Goal: Transaction & Acquisition: Purchase product/service

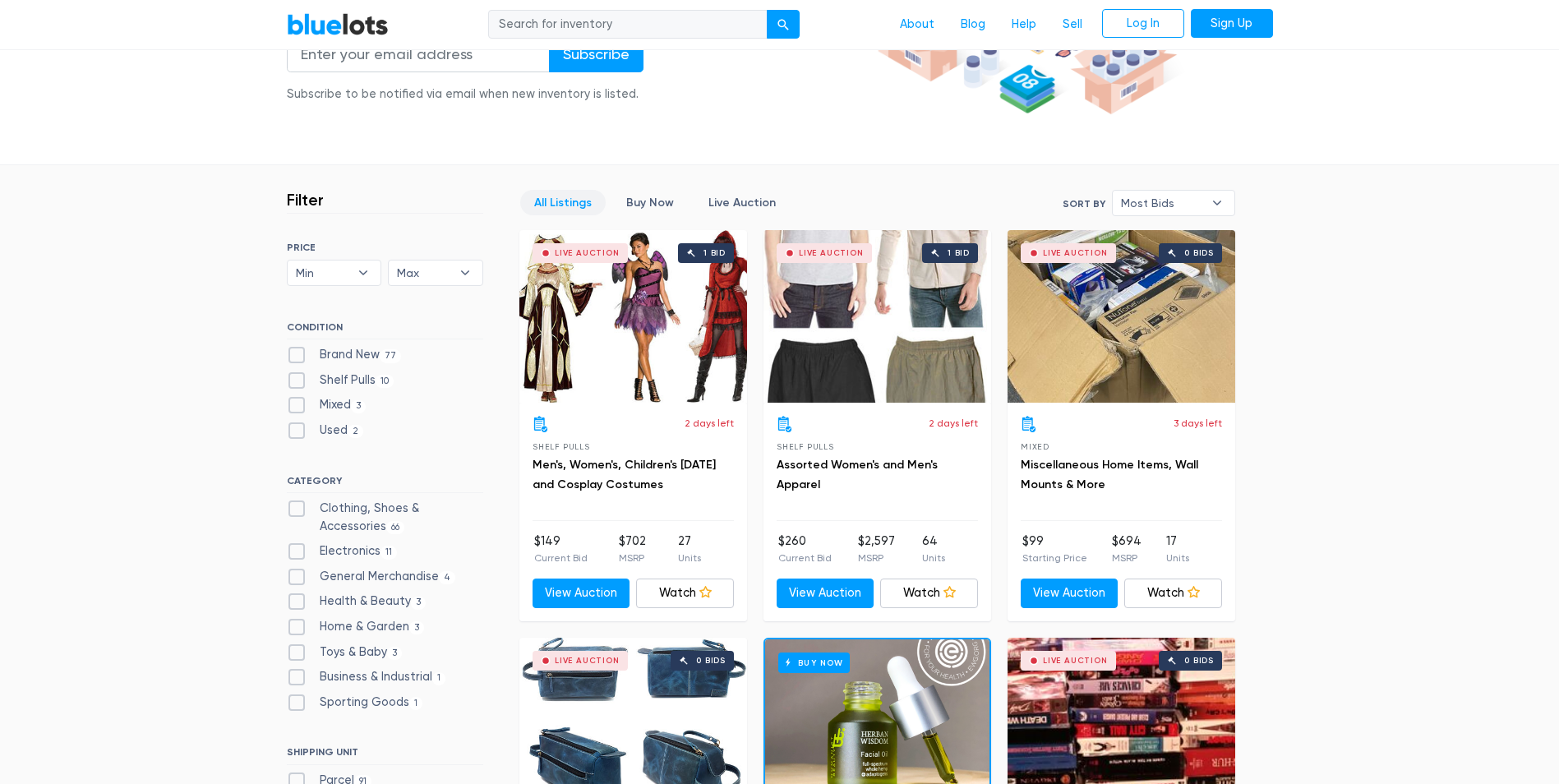
scroll to position [329, 0]
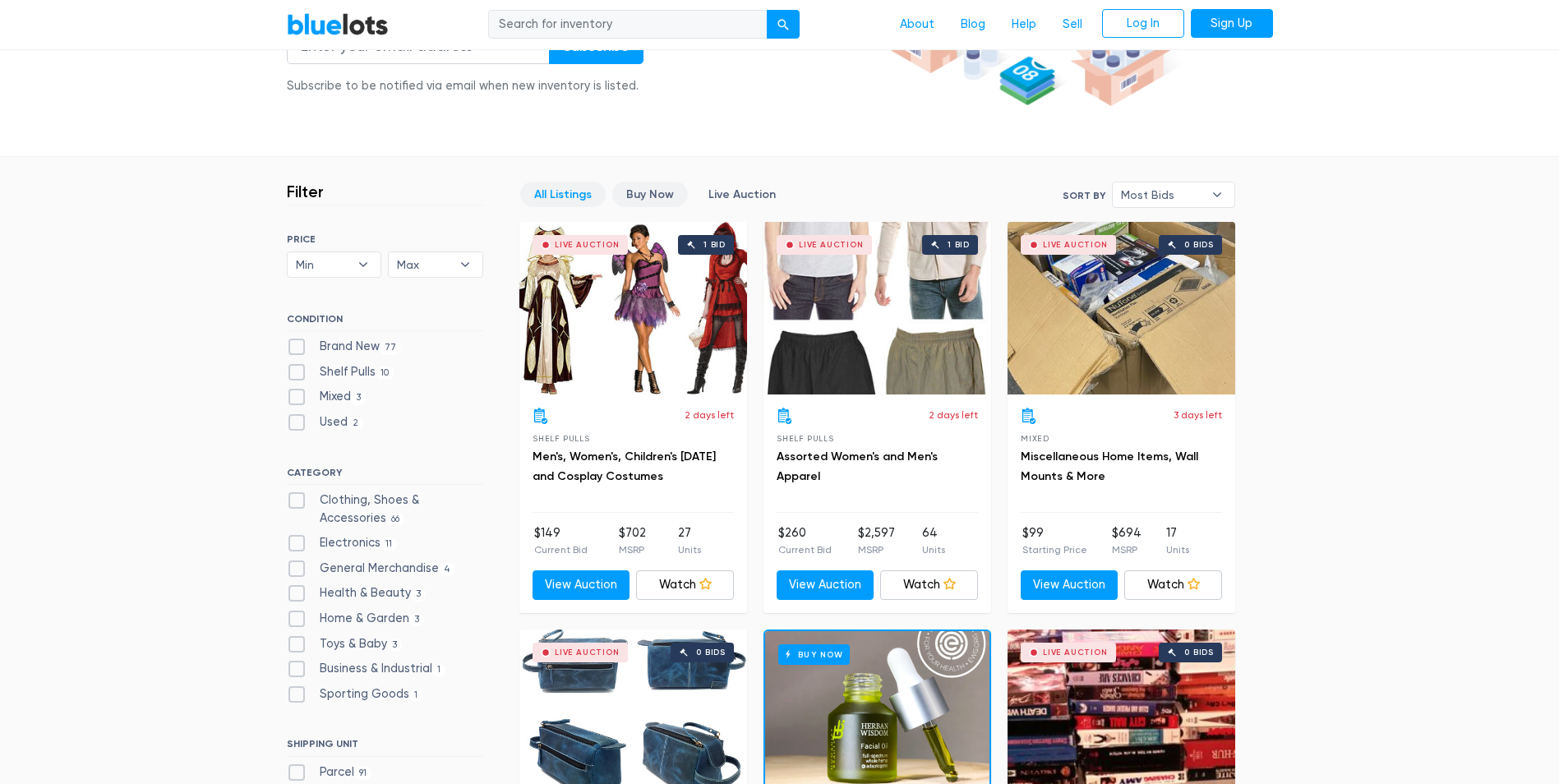
click at [655, 200] on link "Buy Now" at bounding box center [650, 194] width 76 height 25
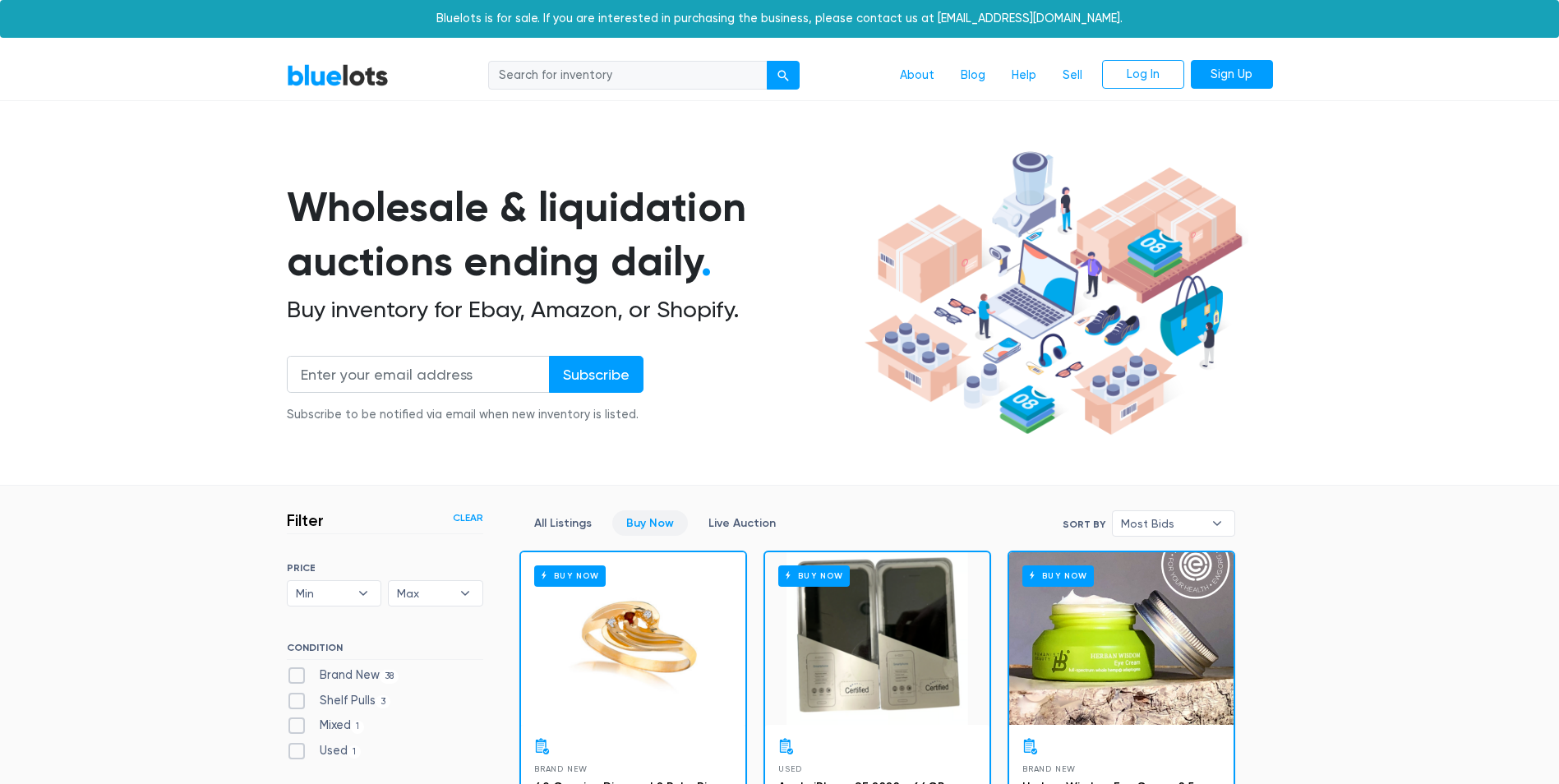
scroll to position [442, 0]
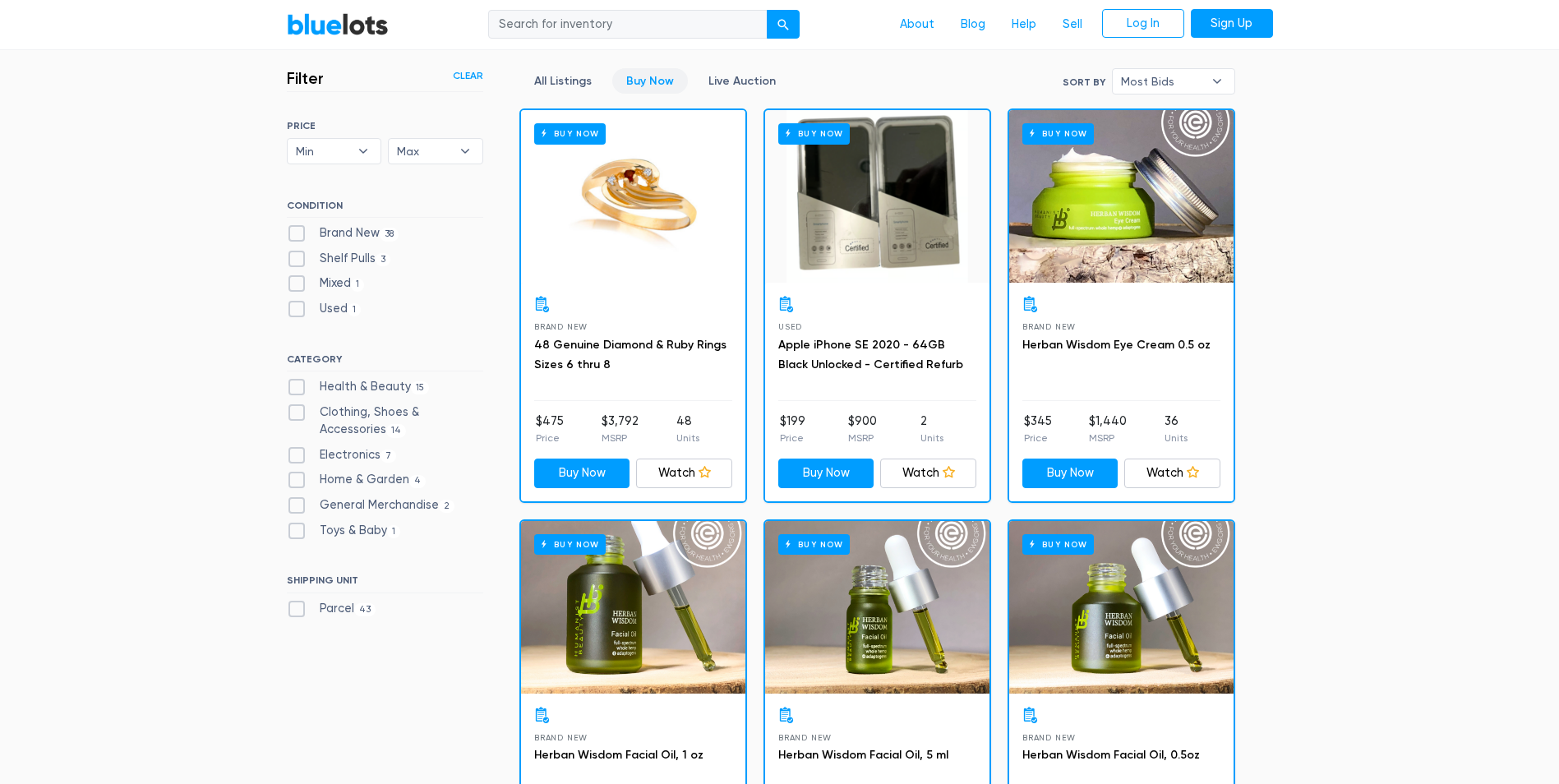
click at [329, 236] on label "Brand New 38" at bounding box center [343, 233] width 113 height 18
click at [297, 235] on New"] "Brand New 38" at bounding box center [292, 229] width 10 height 10
checkbox New"] "true"
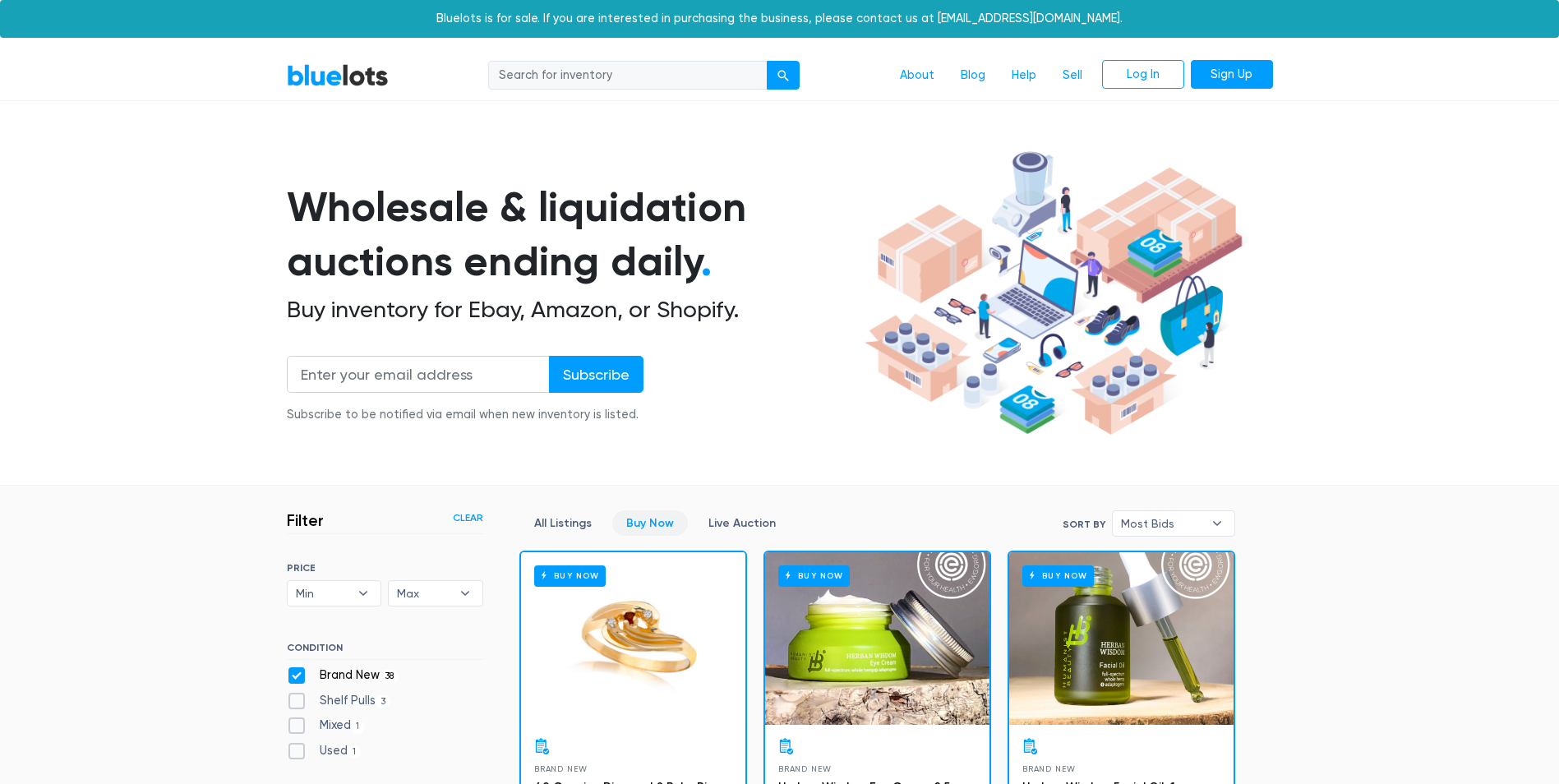
scroll to position [442, 0]
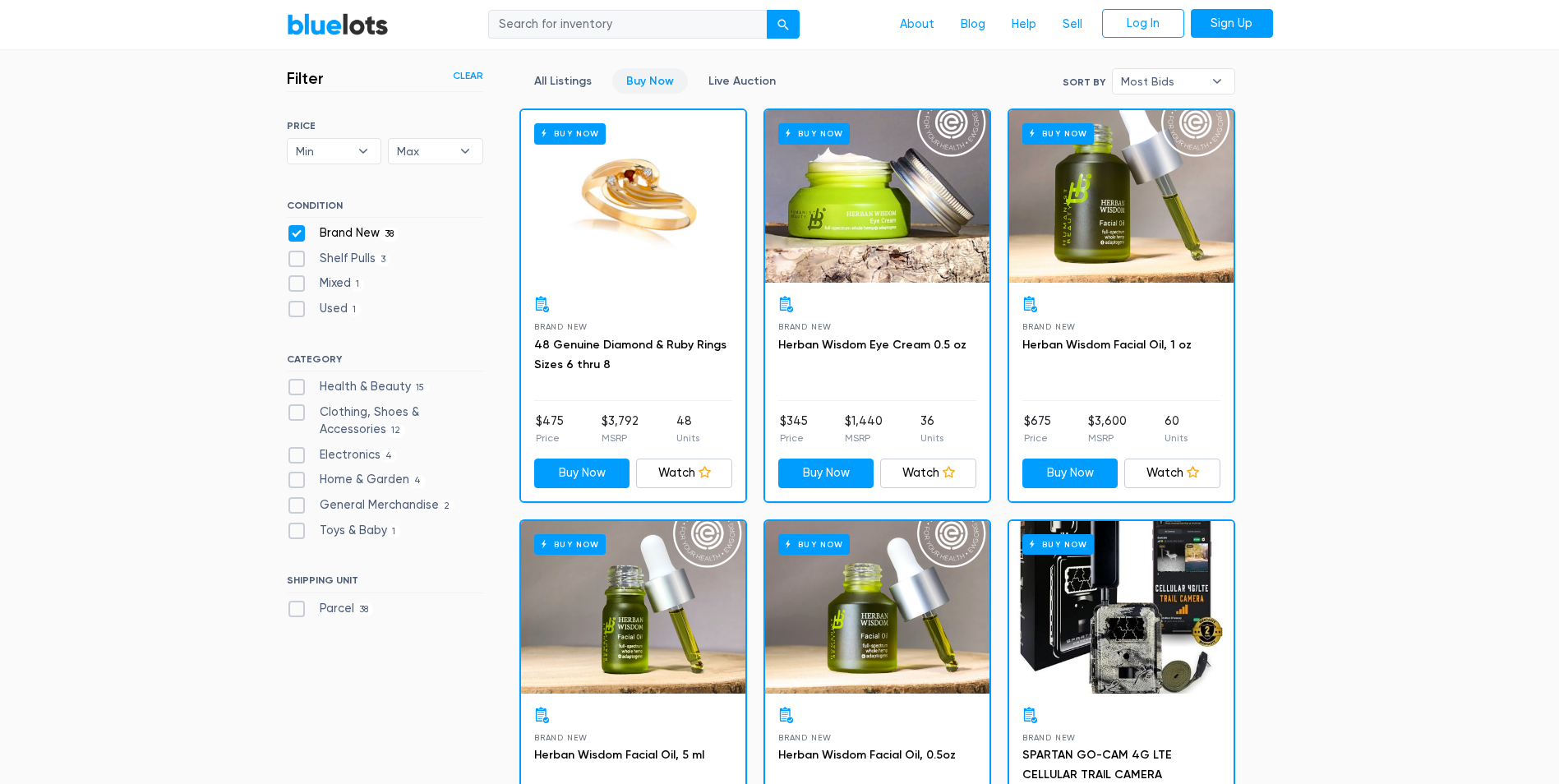
click at [344, 453] on label "Electronics 4" at bounding box center [342, 455] width 111 height 18
click at [297, 453] on input "Electronics 4" at bounding box center [292, 451] width 10 height 10
checkbox input "true"
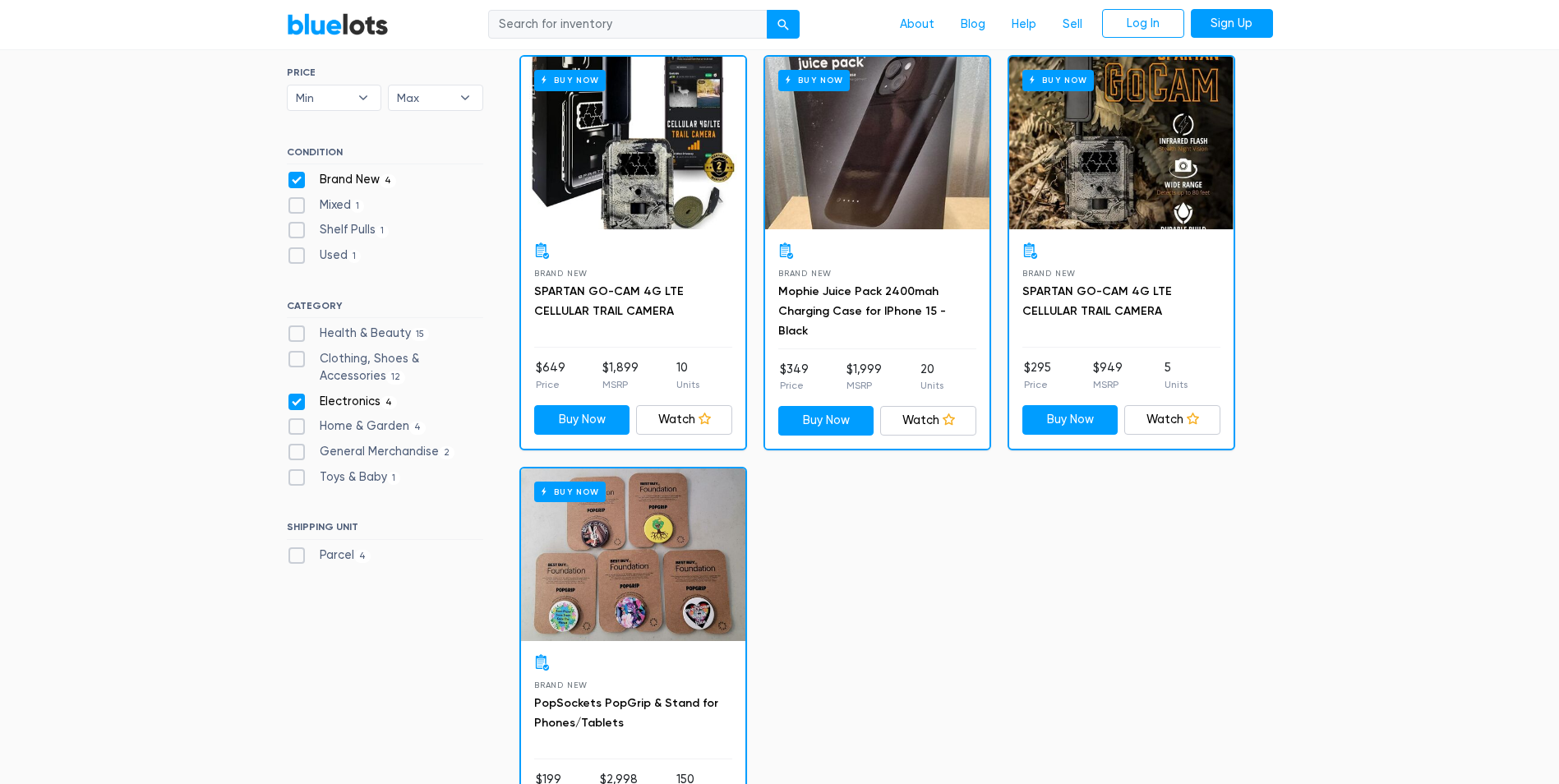
scroll to position [524, 0]
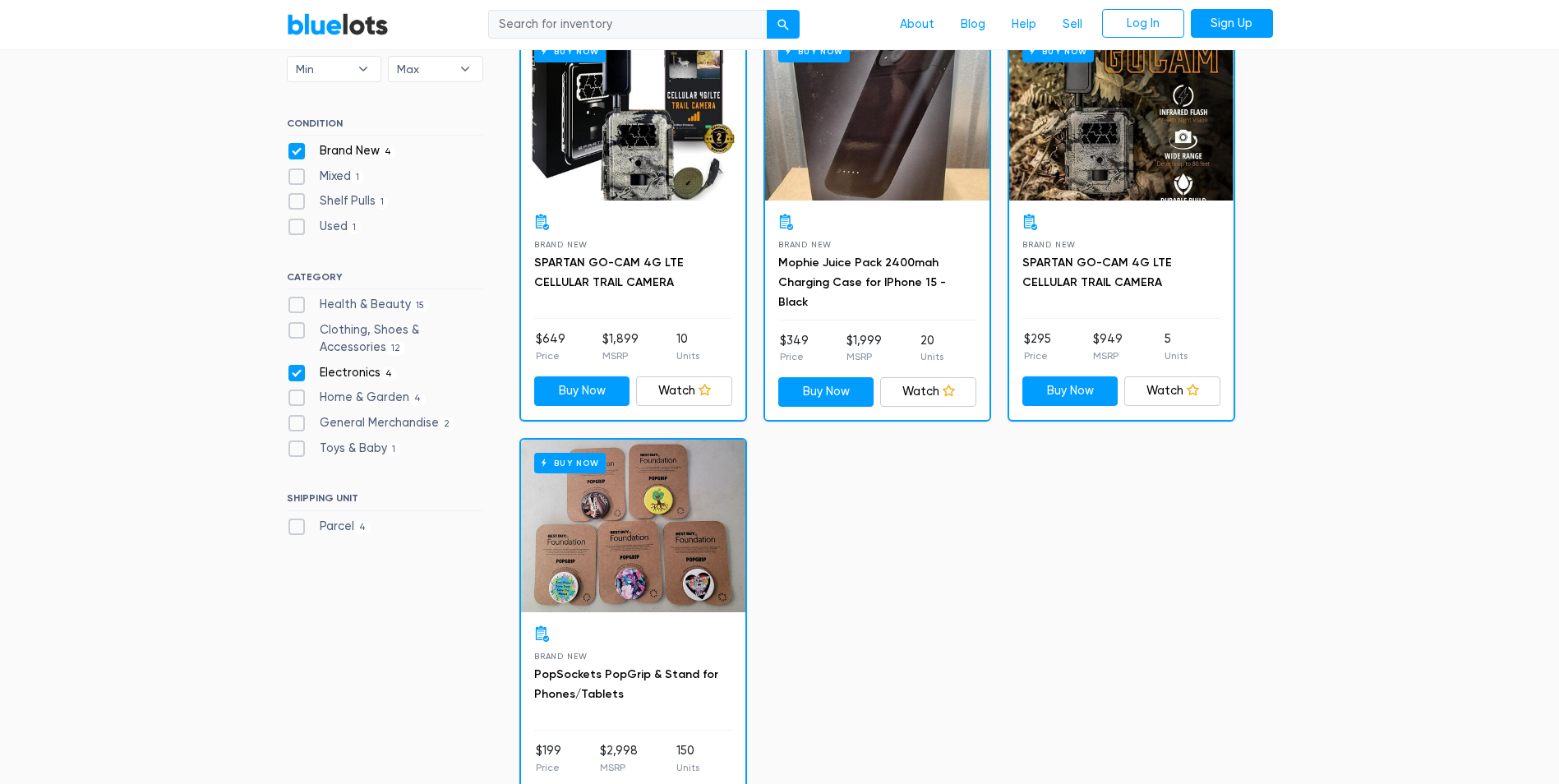
click at [331, 370] on label "Electronics 4" at bounding box center [342, 372] width 111 height 18
click at [297, 370] on input "Electronics 4" at bounding box center [292, 368] width 10 height 10
checkbox input "false"
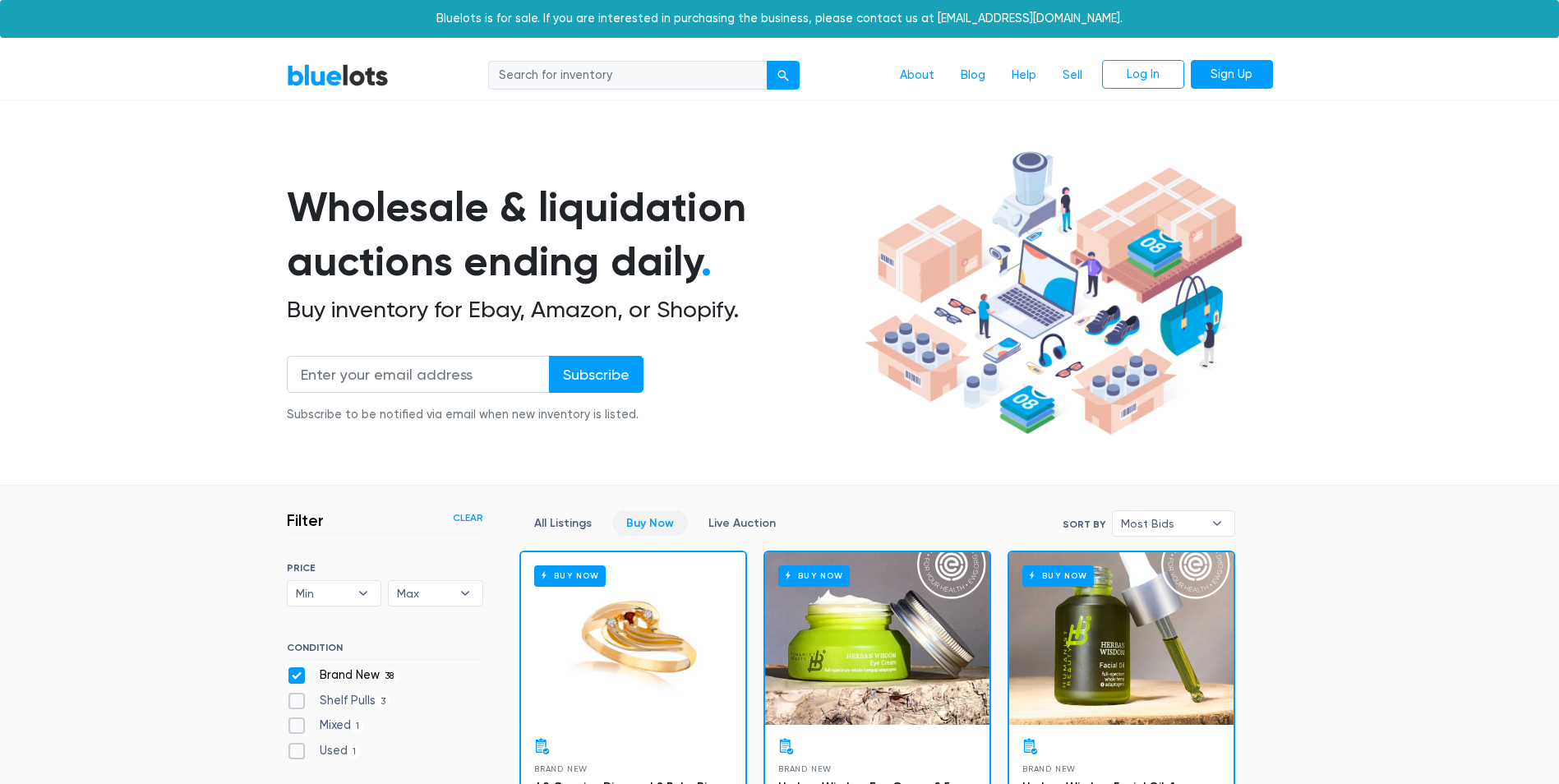
scroll to position [442, 0]
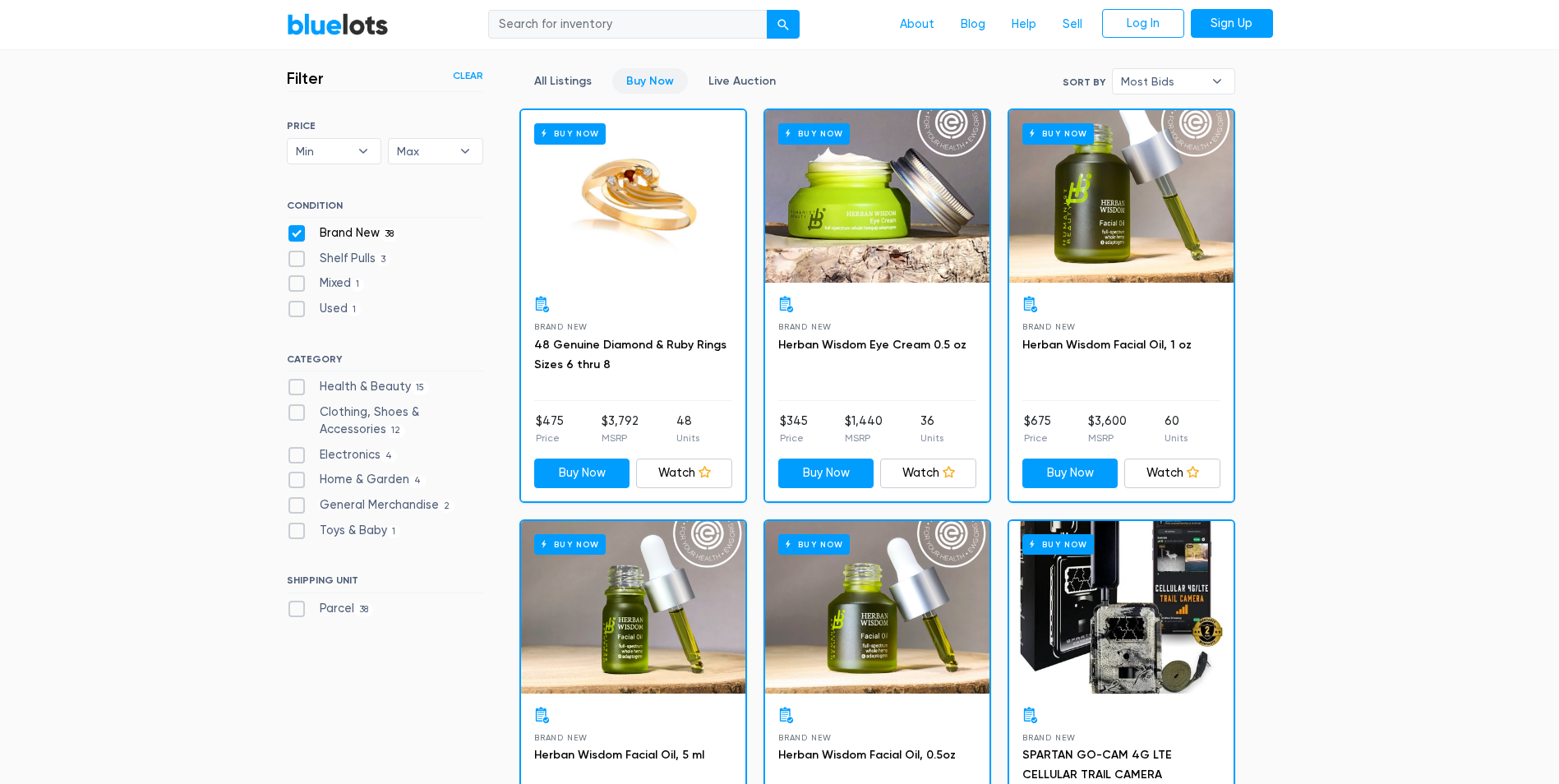
click at [357, 413] on label "Clothing, Shoes & Accessories 12" at bounding box center [385, 421] width 197 height 35
click at [297, 413] on Accessories"] "Clothing, Shoes & Accessories 12" at bounding box center [292, 408] width 10 height 10
checkbox Accessories"] "true"
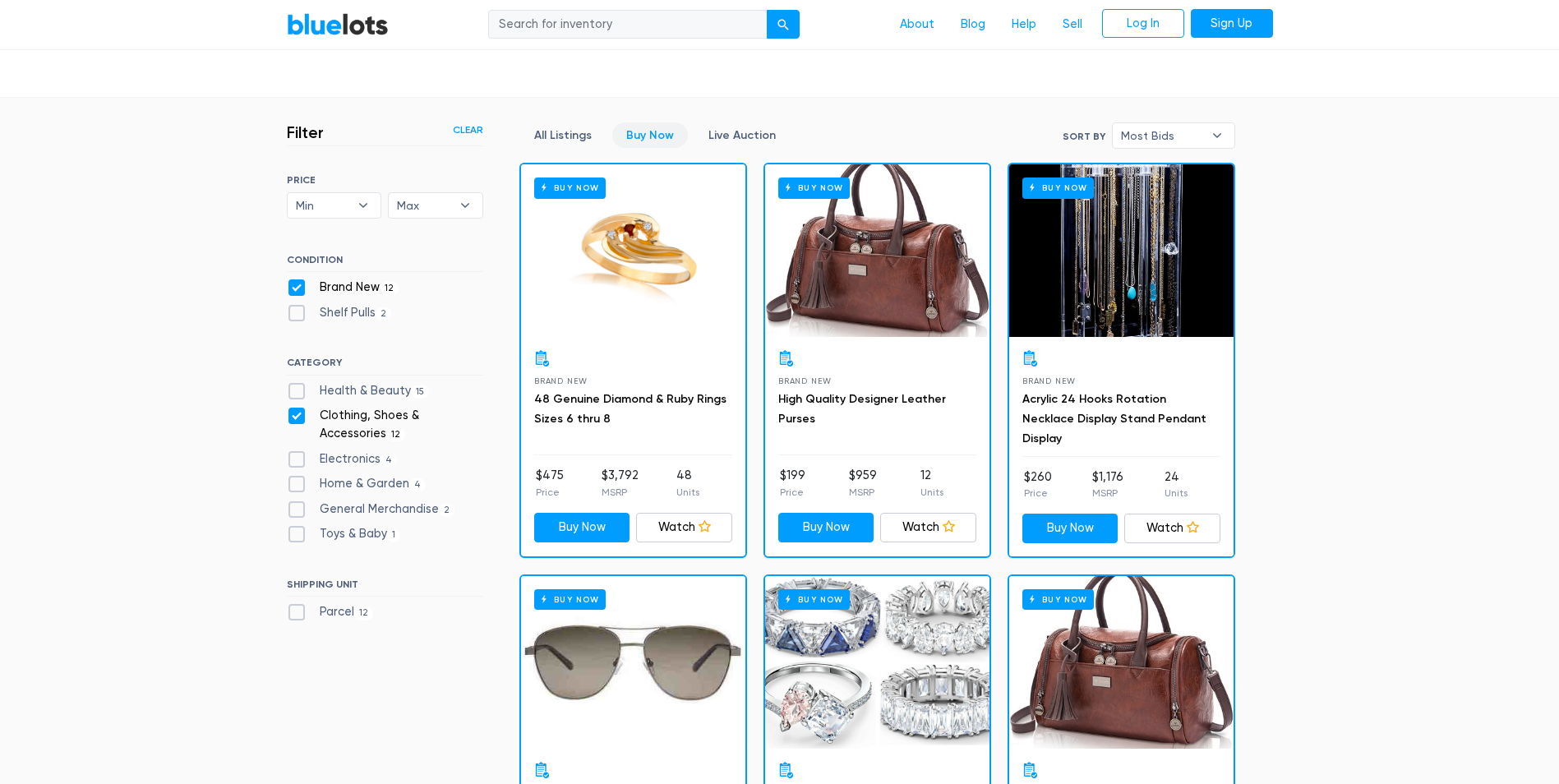
scroll to position [442, 0]
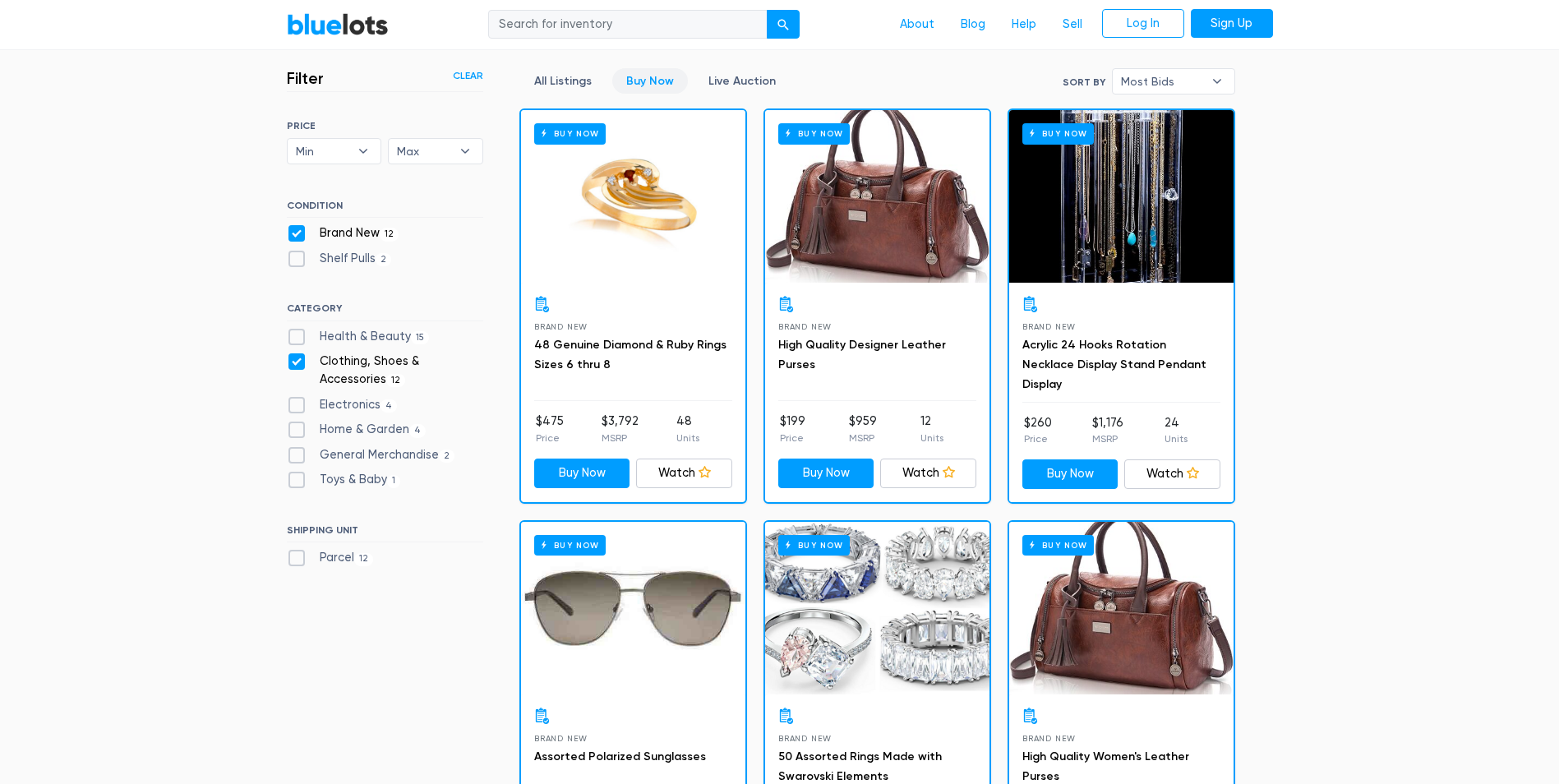
click at [410, 370] on label "Clothing, Shoes & Accessories 12" at bounding box center [385, 370] width 197 height 35
click at [297, 364] on Accessories"] "Clothing, Shoes & Accessories 12" at bounding box center [292, 357] width 10 height 10
checkbox Accessories"] "false"
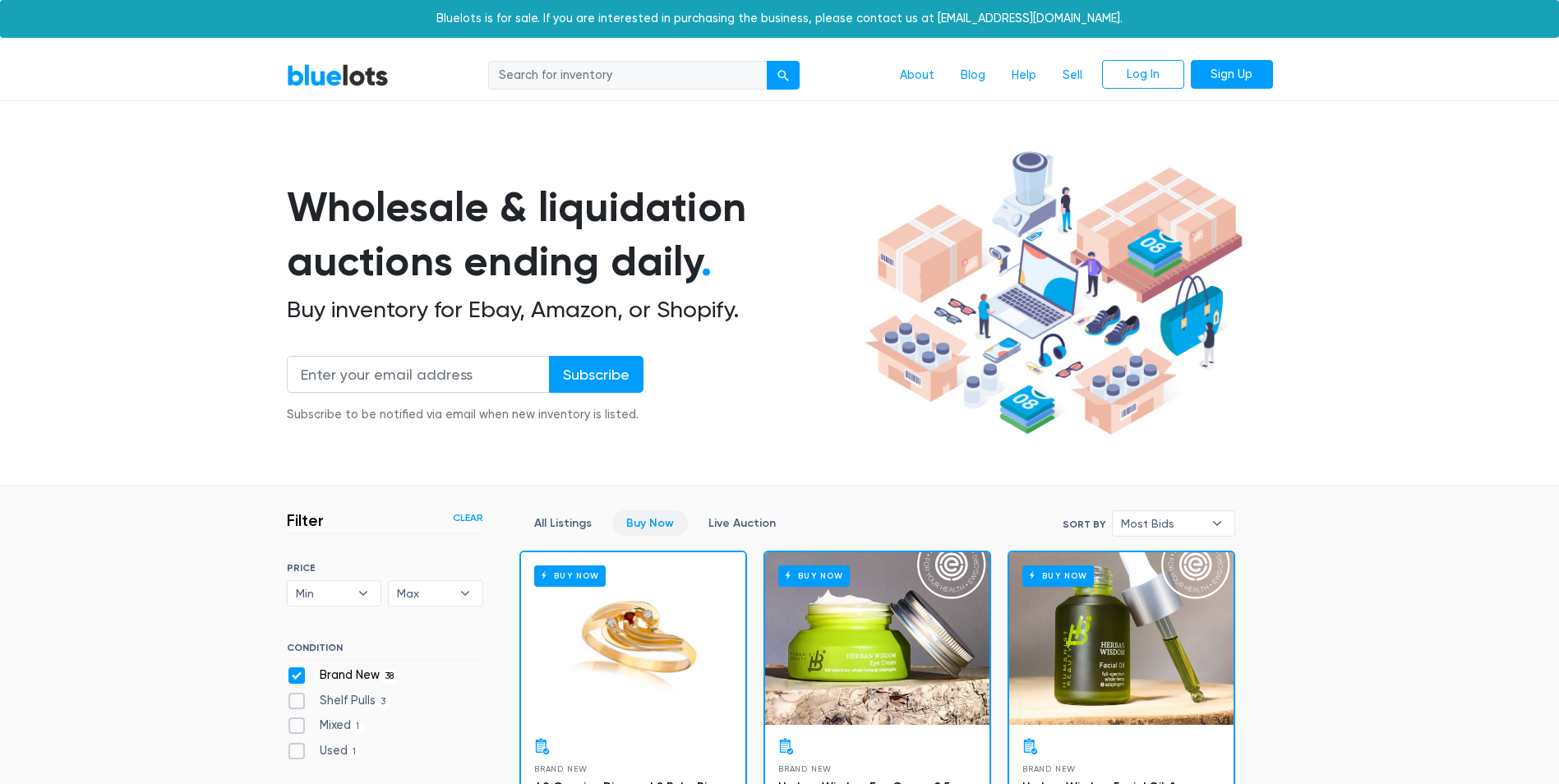
scroll to position [442, 0]
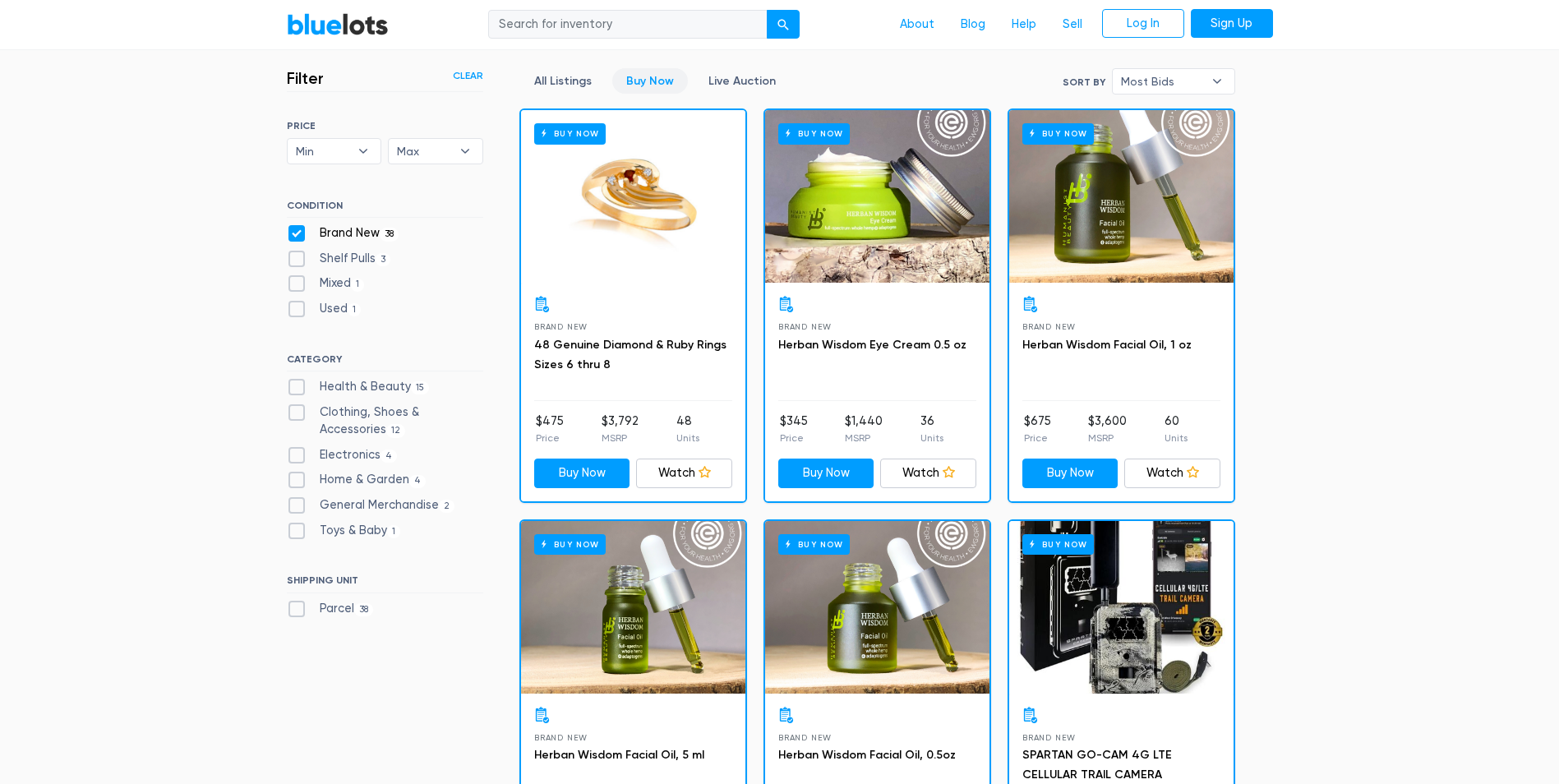
click at [396, 508] on label "General Merchandise 2" at bounding box center [371, 504] width 169 height 18
click at [297, 507] on Merchandise"] "General Merchandise 2" at bounding box center [292, 501] width 10 height 10
checkbox Merchandise"] "true"
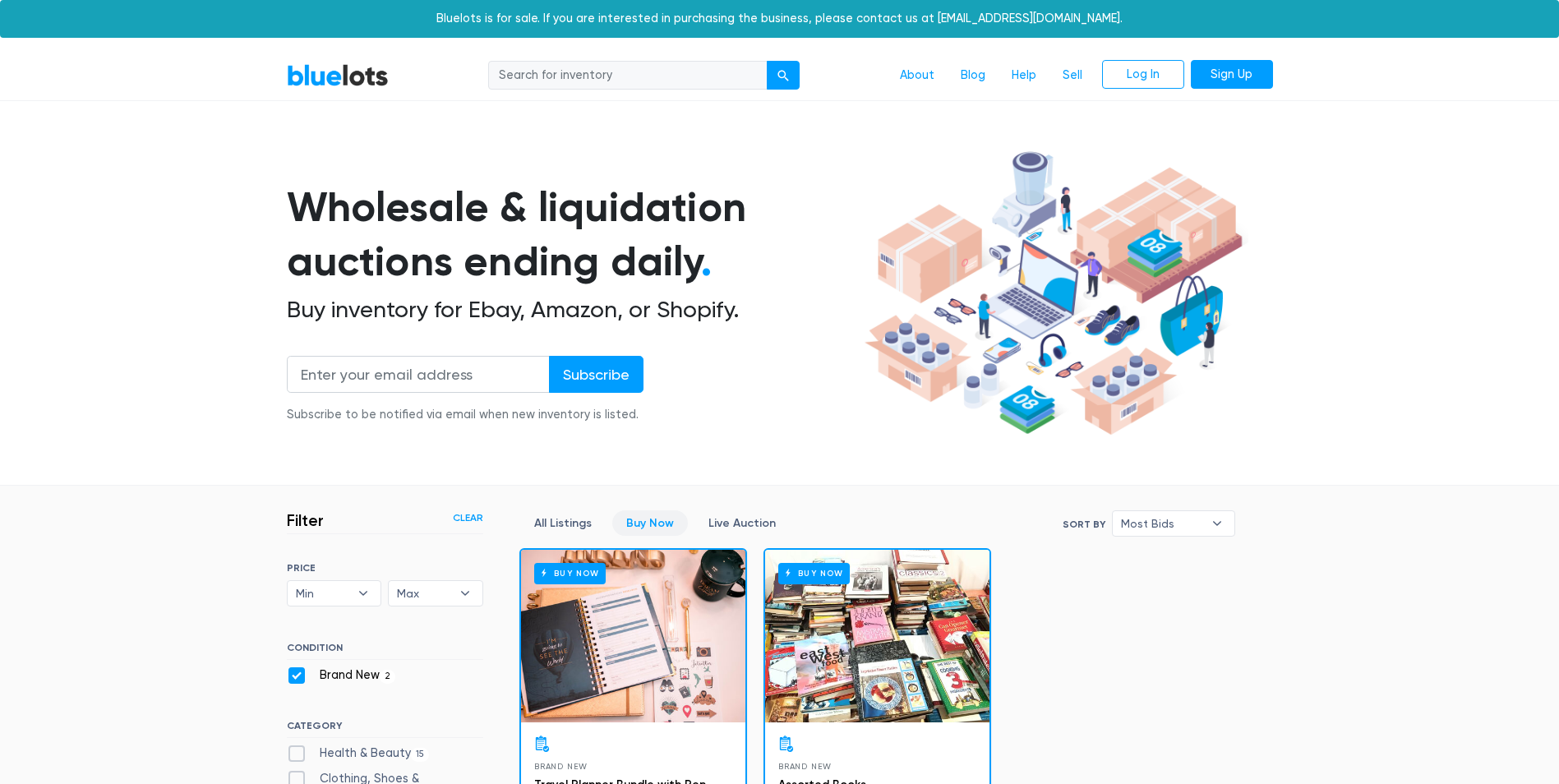
scroll to position [442, 0]
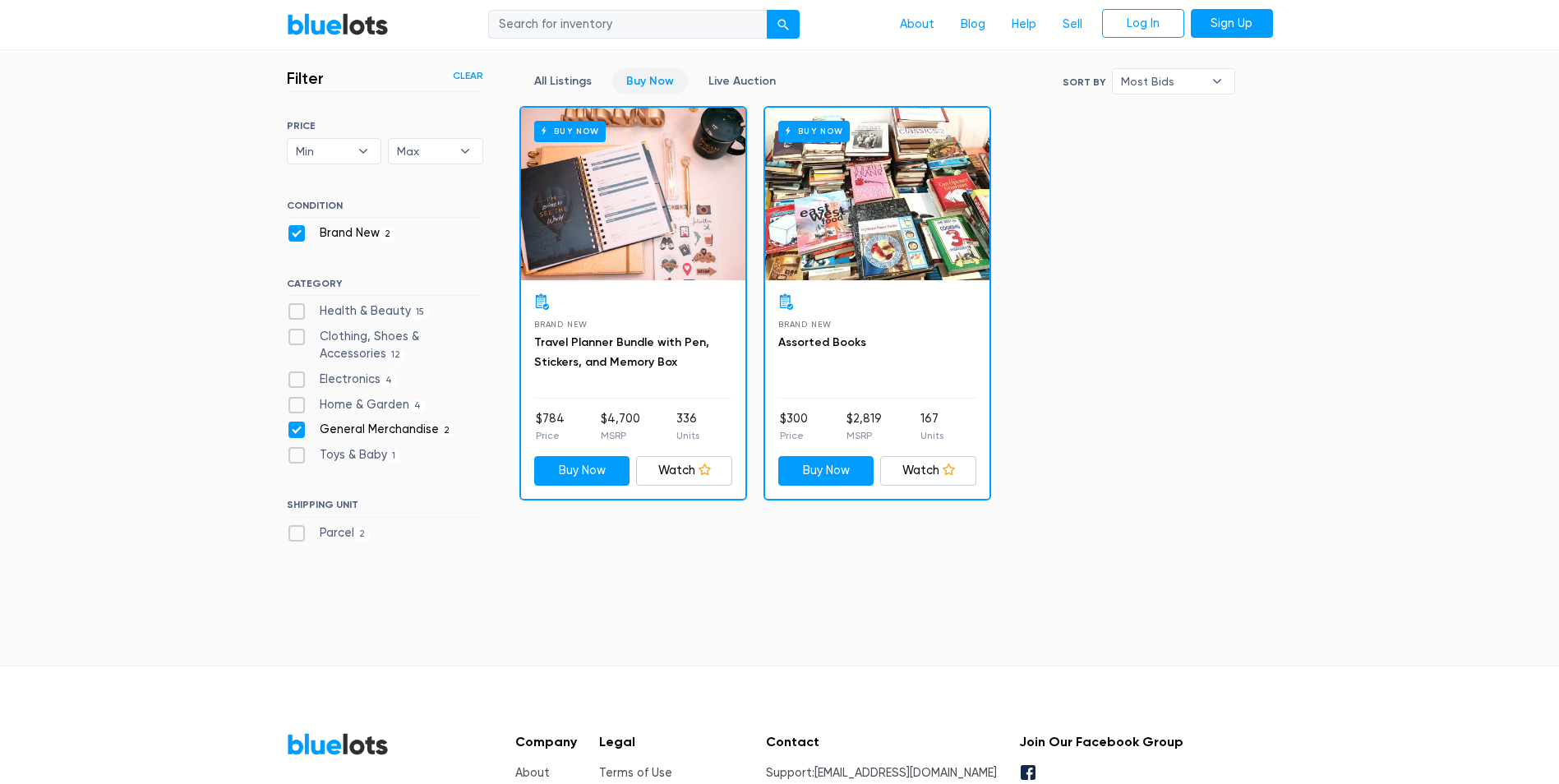
click at [333, 430] on label "General Merchandise 2" at bounding box center [371, 429] width 169 height 18
click at [297, 430] on Merchandise"] "General Merchandise 2" at bounding box center [292, 425] width 10 height 10
checkbox Merchandise"] "false"
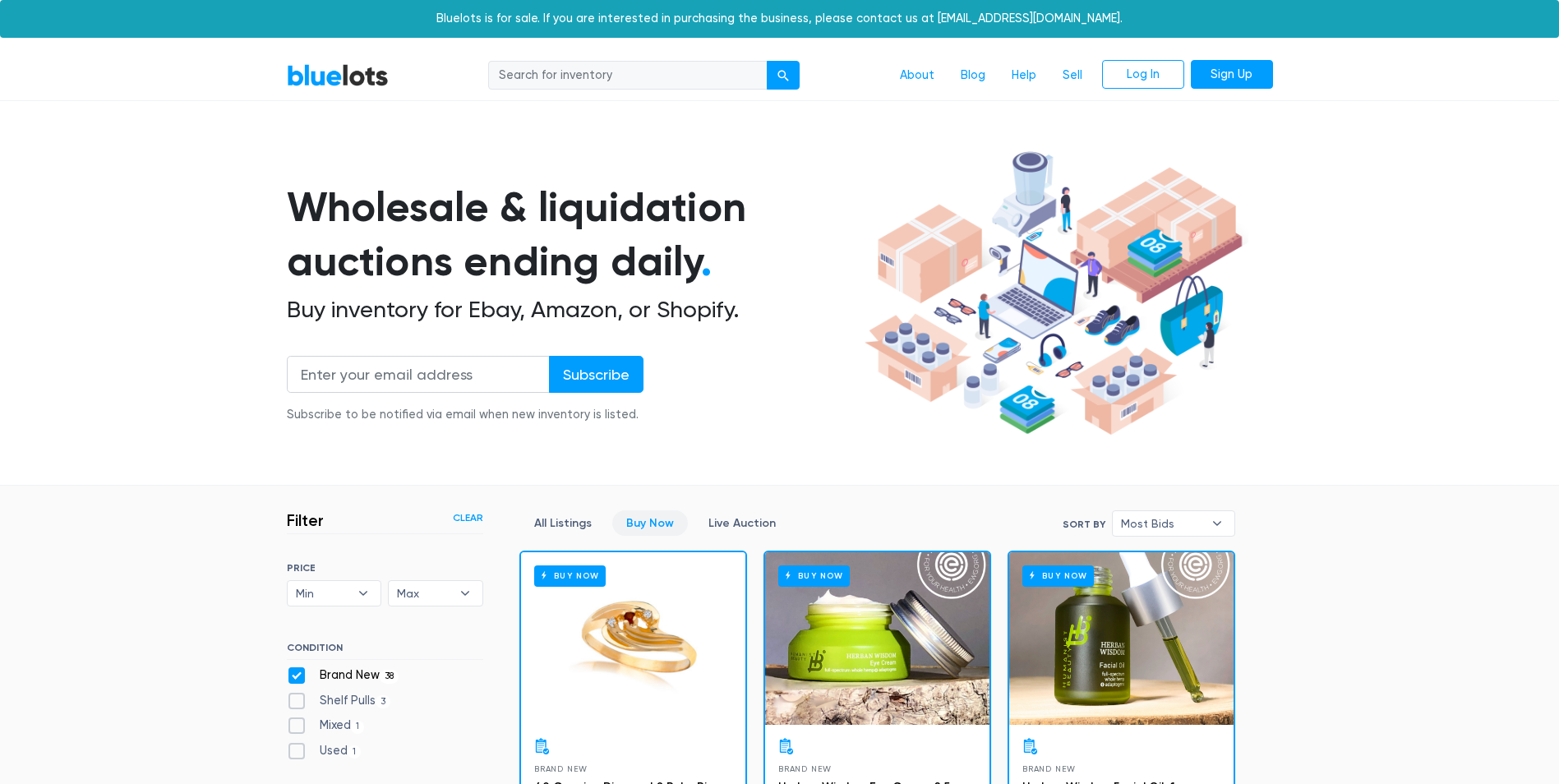
scroll to position [442, 0]
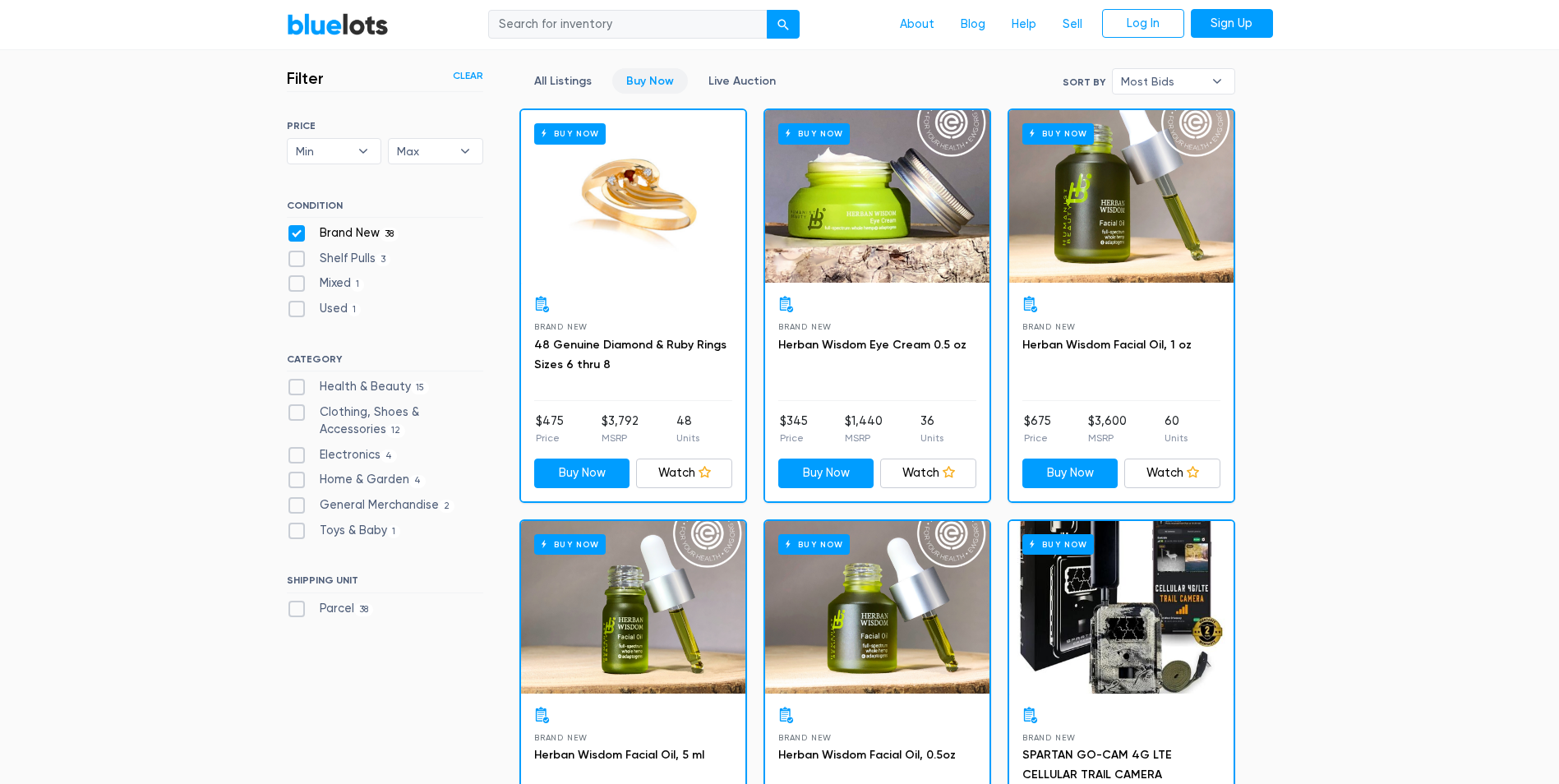
click at [334, 607] on label "Parcel 38" at bounding box center [330, 608] width 87 height 18
click at [297, 607] on input "Parcel 38" at bounding box center [292, 604] width 10 height 10
checkbox input "true"
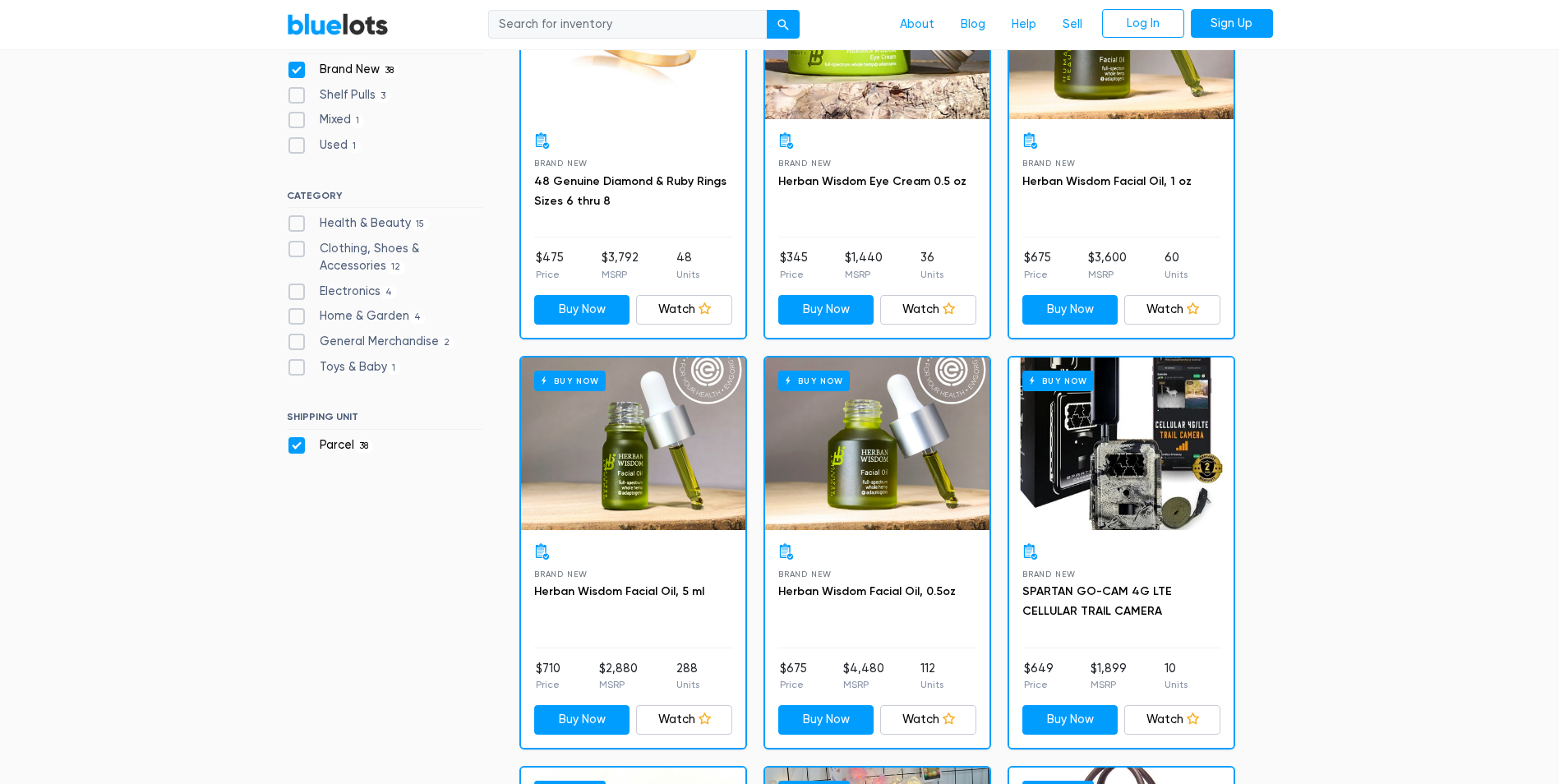
scroll to position [606, 0]
click at [338, 441] on label "Parcel 38" at bounding box center [330, 444] width 87 height 18
click at [297, 441] on input "Parcel 38" at bounding box center [292, 440] width 10 height 10
checkbox input "false"
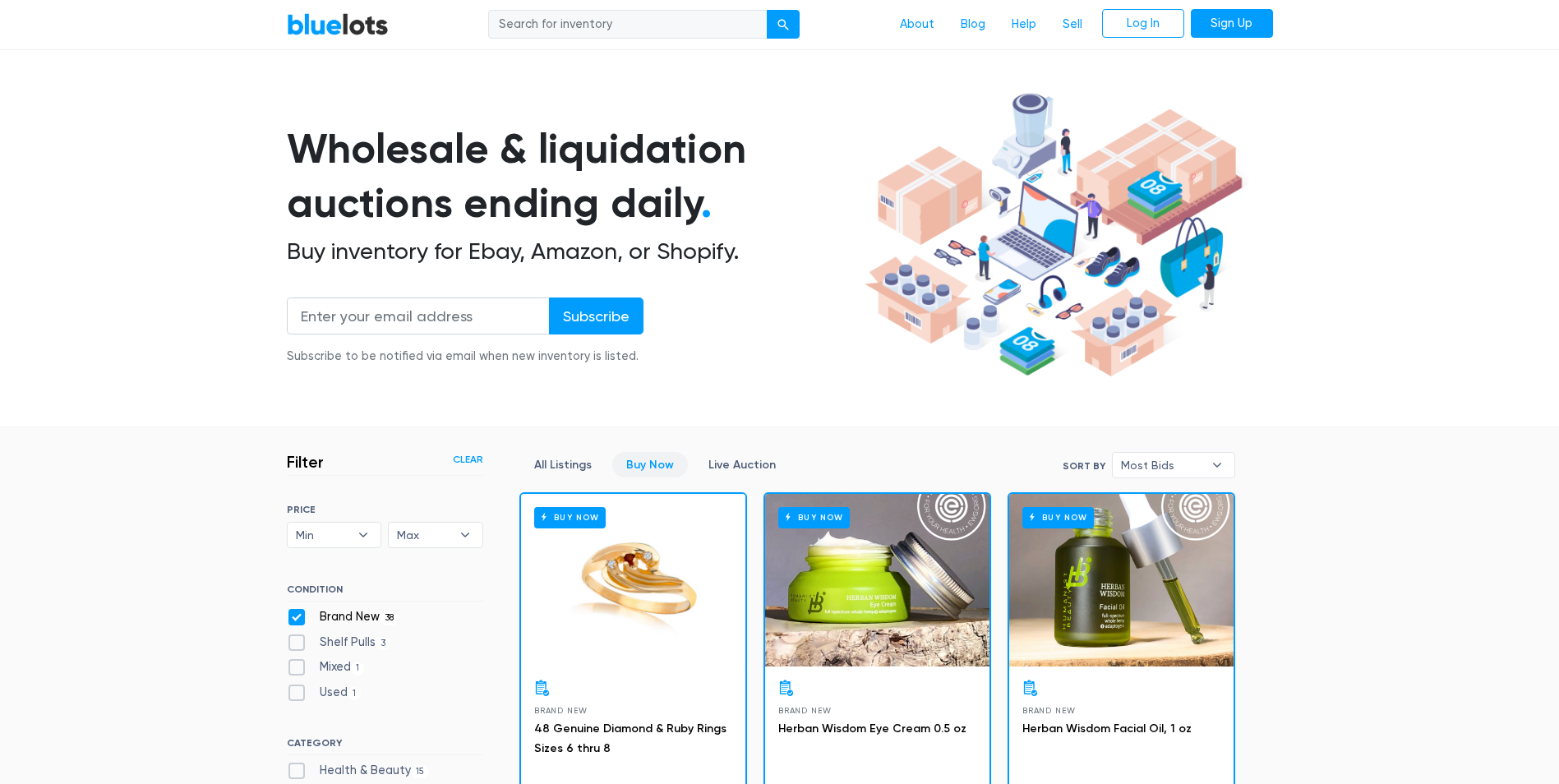
scroll to position [164, 0]
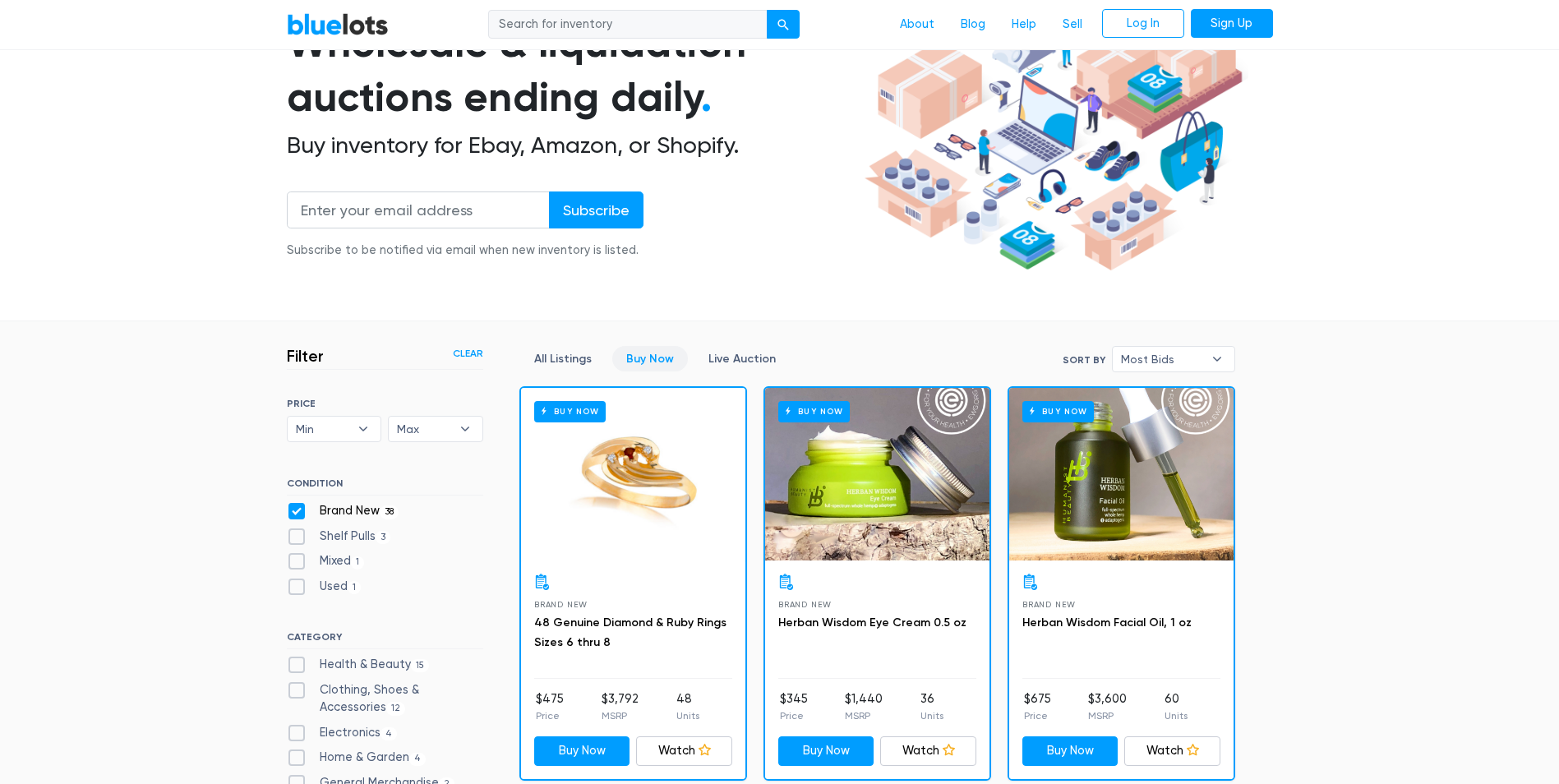
drag, startPoint x: 357, startPoint y: 505, endPoint x: 358, endPoint y: 516, distance: 11.0
click at [357, 507] on label "Brand New 38" at bounding box center [343, 510] width 113 height 18
click at [297, 507] on New"] "Brand New 38" at bounding box center [292, 506] width 10 height 10
checkbox New"] "false"
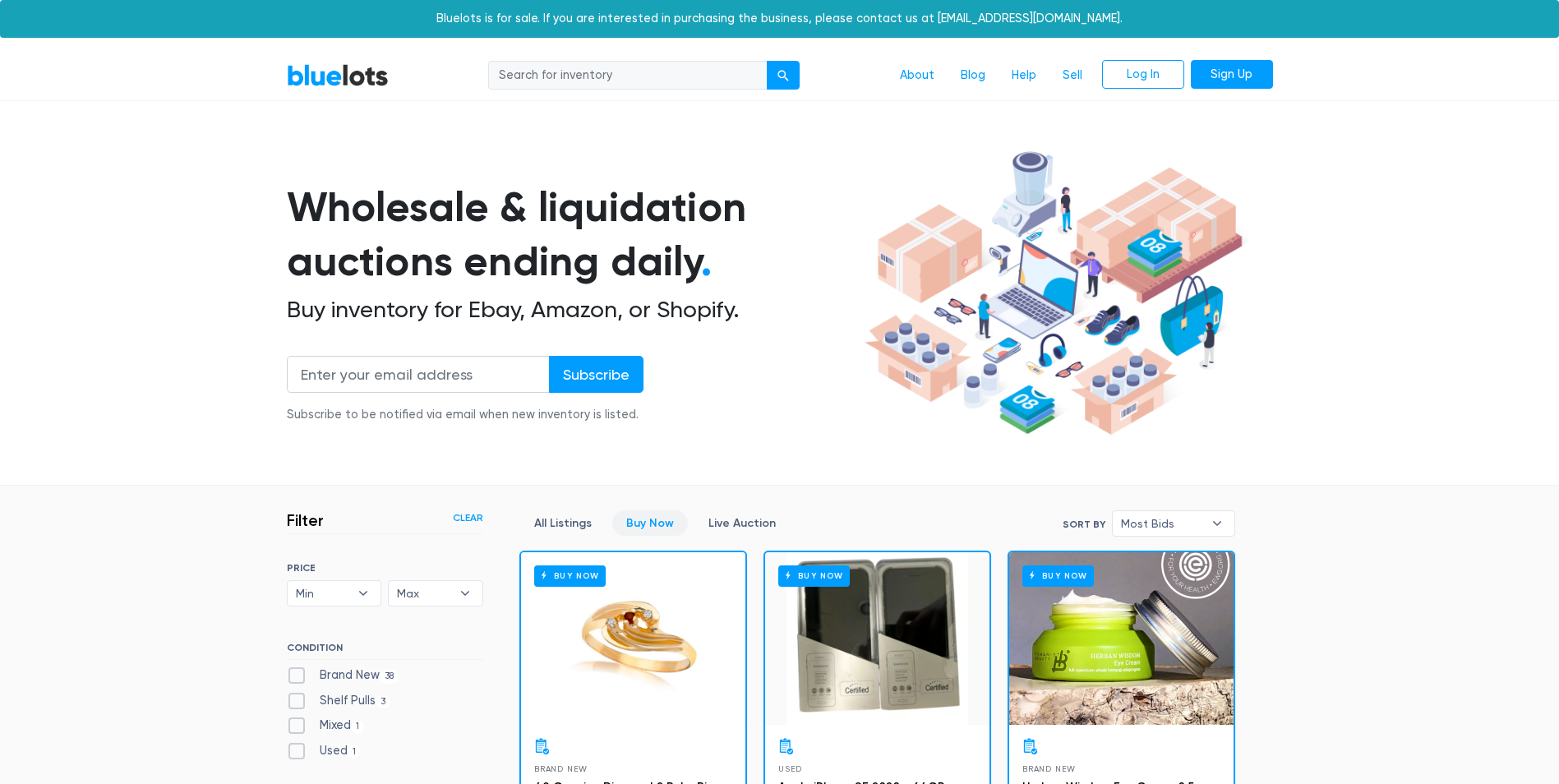
scroll to position [442, 0]
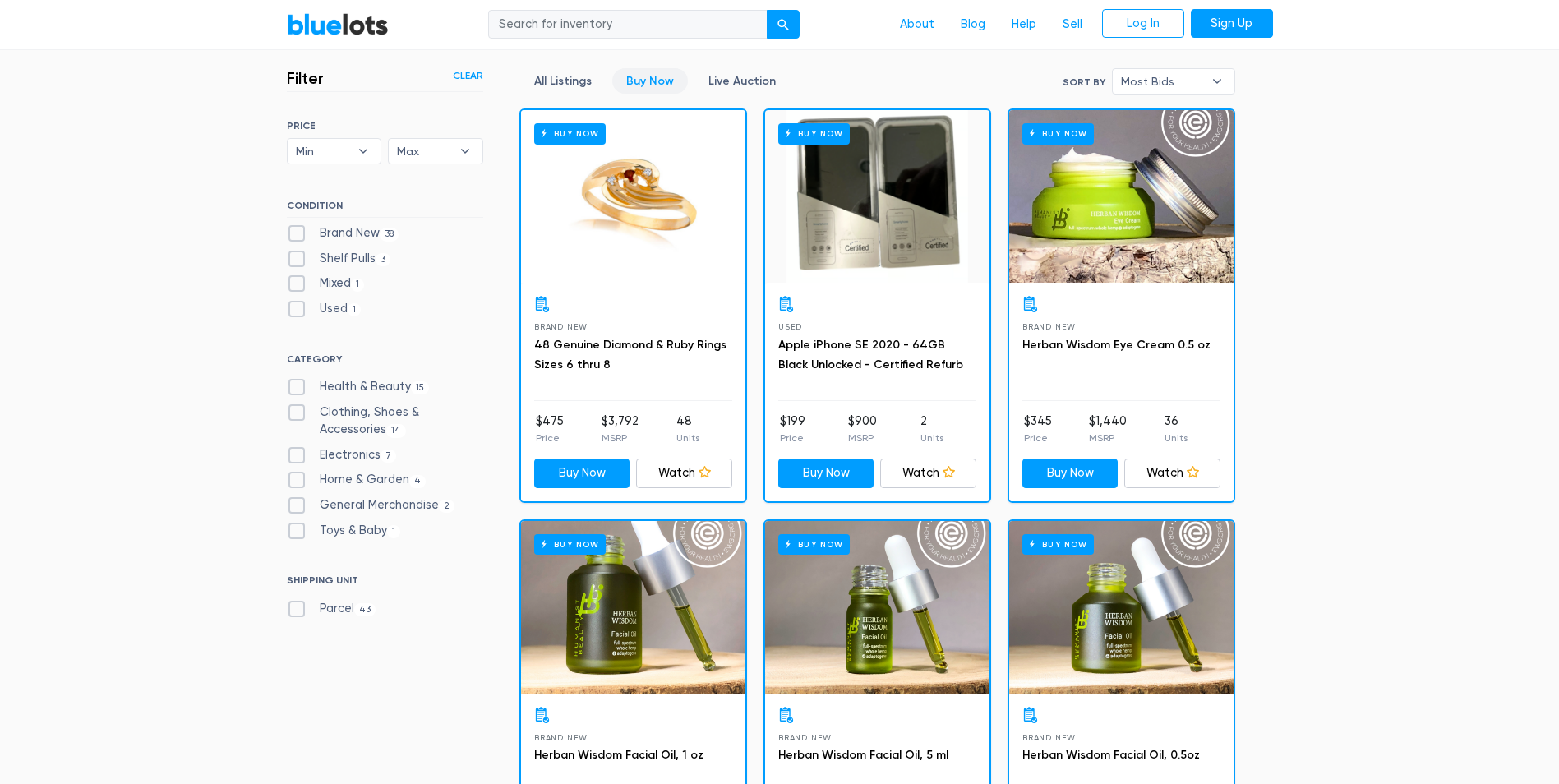
click at [340, 261] on label "Shelf Pulls 3" at bounding box center [339, 258] width 104 height 18
click at [297, 260] on Pulls"] "Shelf Pulls 3" at bounding box center [292, 254] width 10 height 10
checkbox Pulls"] "true"
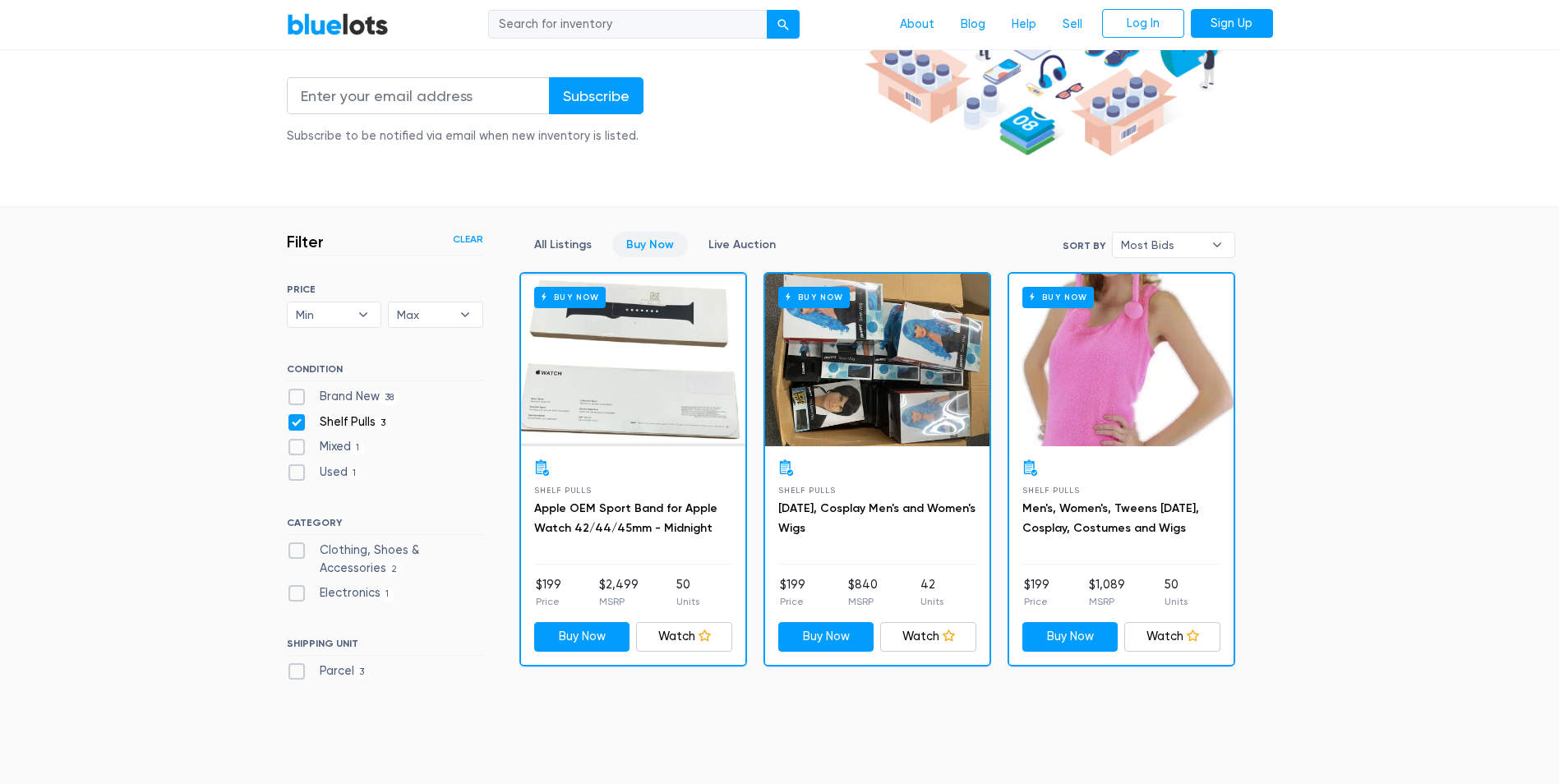
scroll to position [278, 0]
click at [752, 525] on div "Buy Now Shelf Pulls Apple OEM Sport Band for Apple Watch 42/44/45mm - Midnight …" at bounding box center [876, 470] width 732 height 410
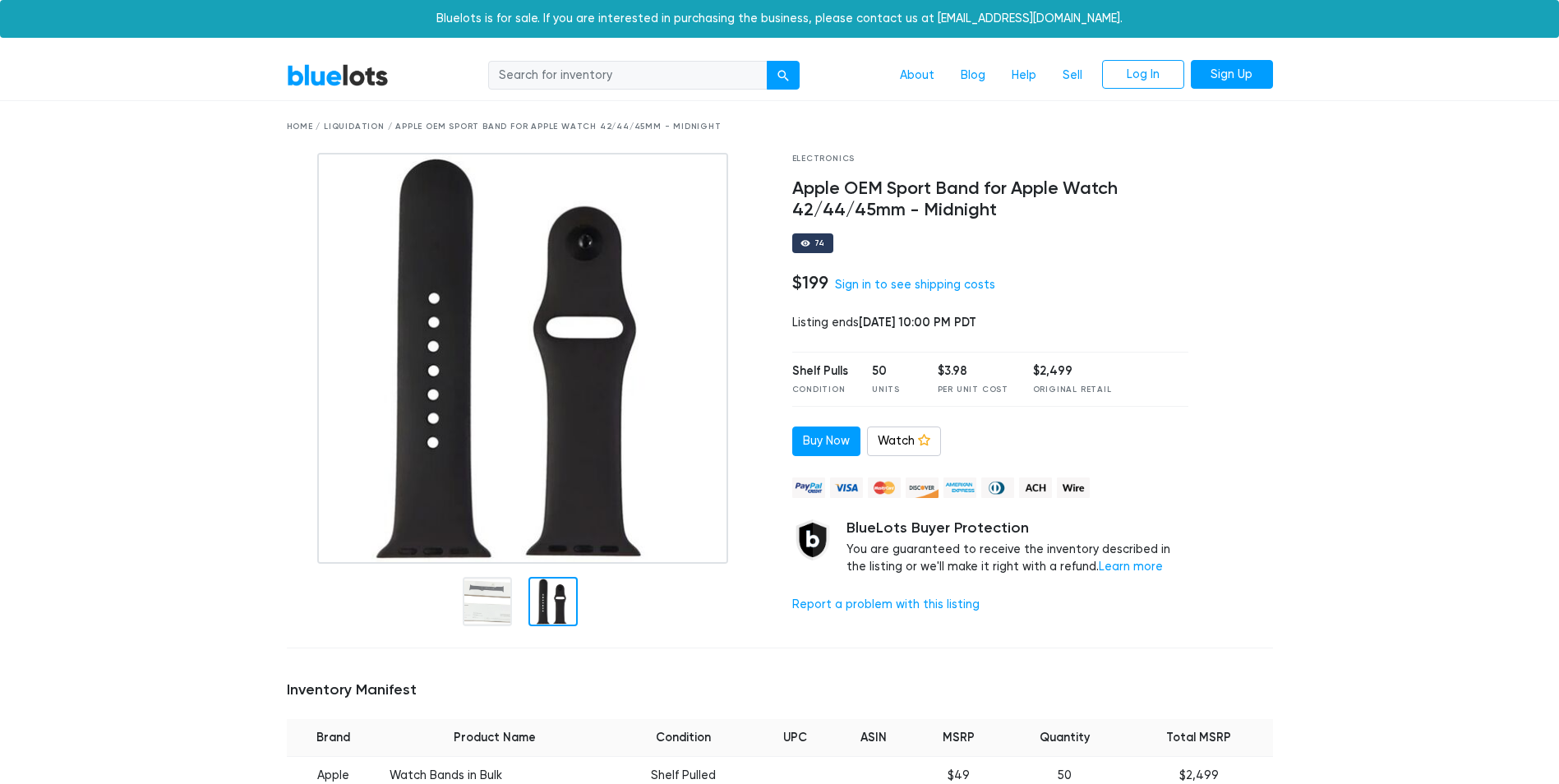
drag, startPoint x: 516, startPoint y: 596, endPoint x: 501, endPoint y: 607, distance: 18.6
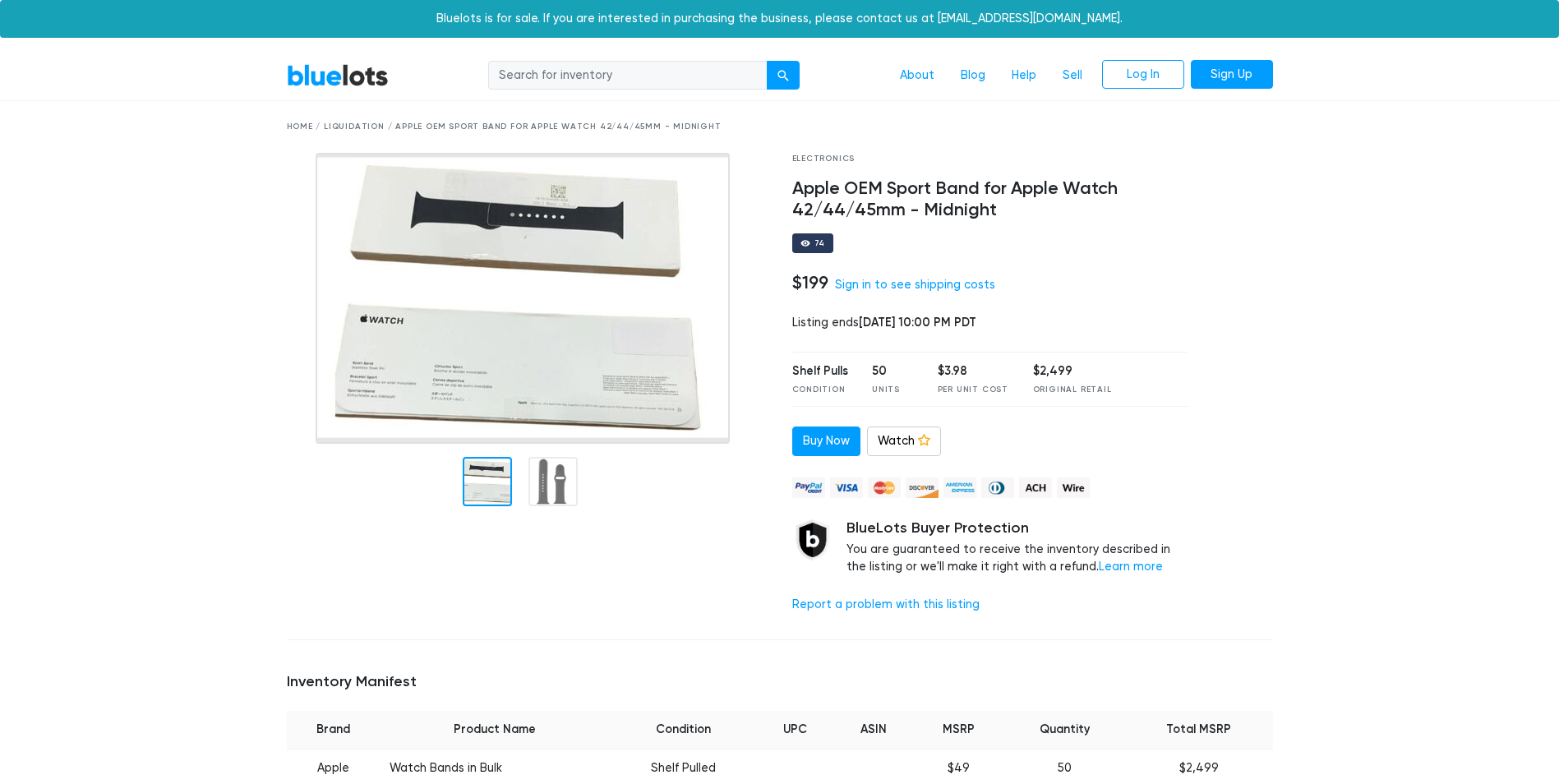
drag, startPoint x: 501, startPoint y: 607, endPoint x: 454, endPoint y: 578, distance: 55.2
click at [457, 583] on div at bounding box center [527, 390] width 505 height 475
click at [568, 235] on img at bounding box center [522, 298] width 414 height 291
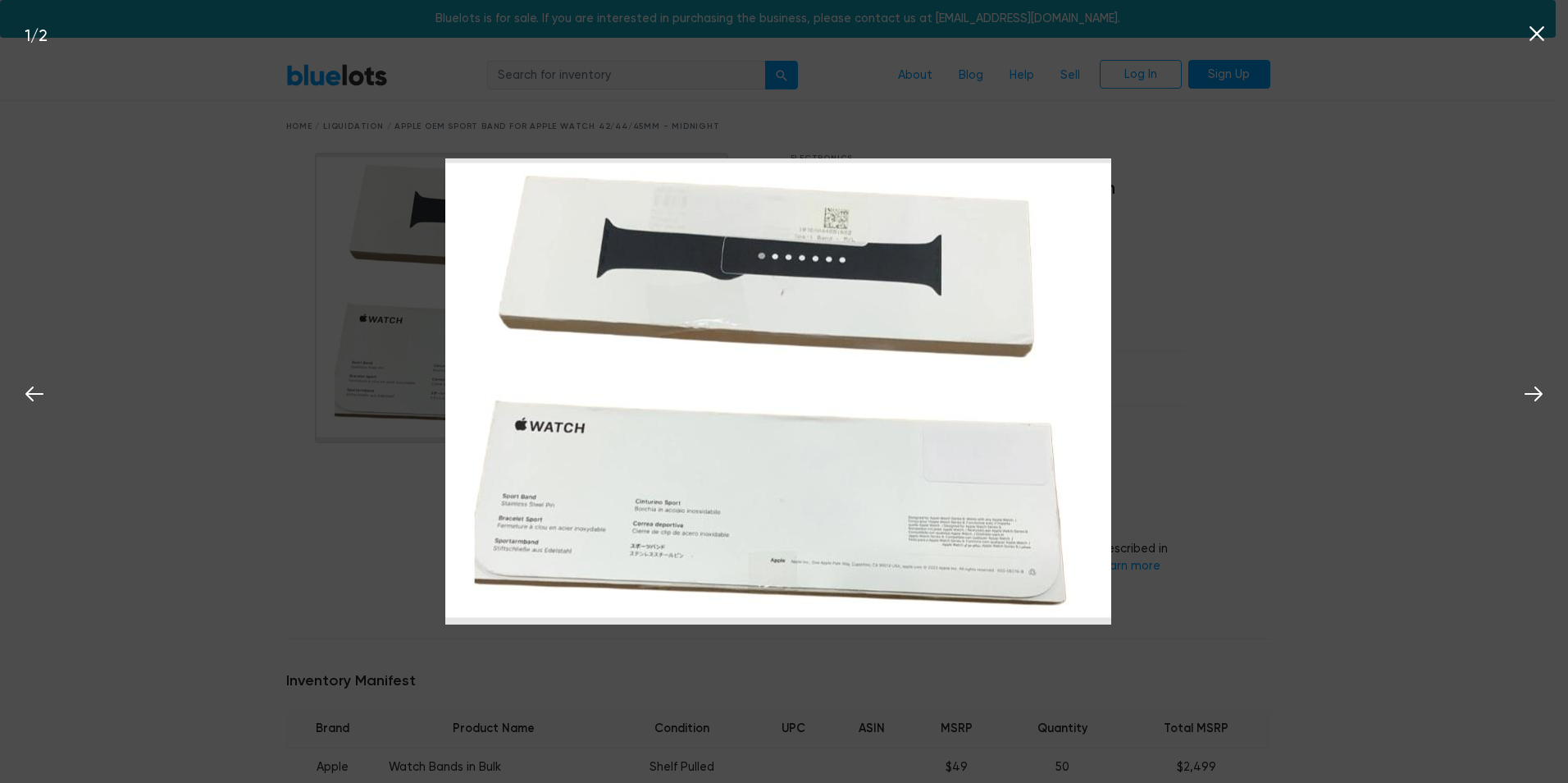
click at [1279, 407] on div "1 / 2" at bounding box center [784, 391] width 1568 height 783
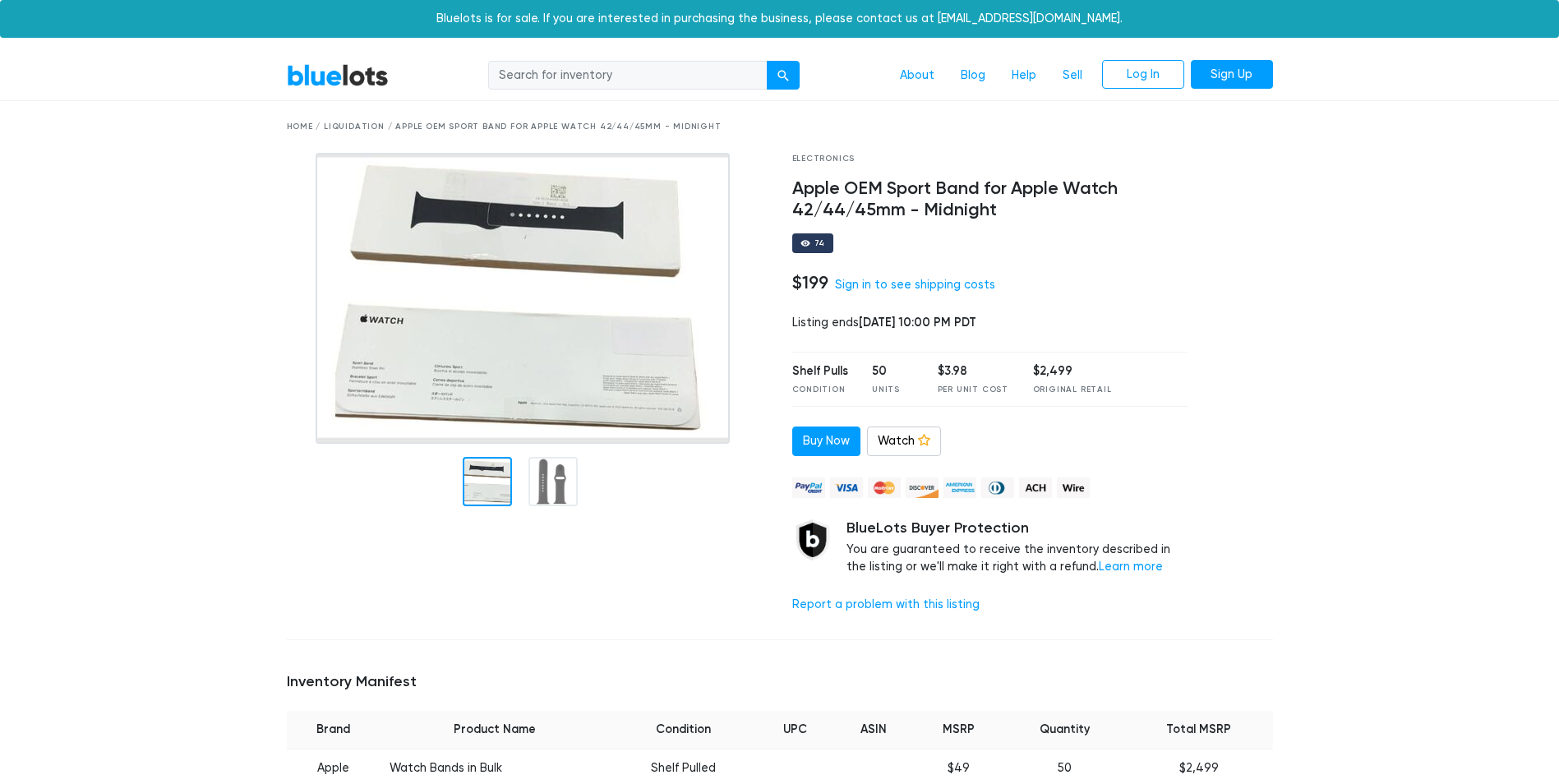
click at [297, 127] on div "Home / Liquidation / Apple OEM Sport Band for Apple Watch 42/44/45mm - Midnight" at bounding box center [780, 127] width 986 height 12
drag, startPoint x: 319, startPoint y: 89, endPoint x: 322, endPoint y: 81, distance: 8.5
click at [322, 86] on div "BlueLots About Blog Help Sell Log In Sign Up" at bounding box center [780, 75] width 1011 height 31
click at [322, 73] on link "BlueLots" at bounding box center [338, 76] width 102 height 24
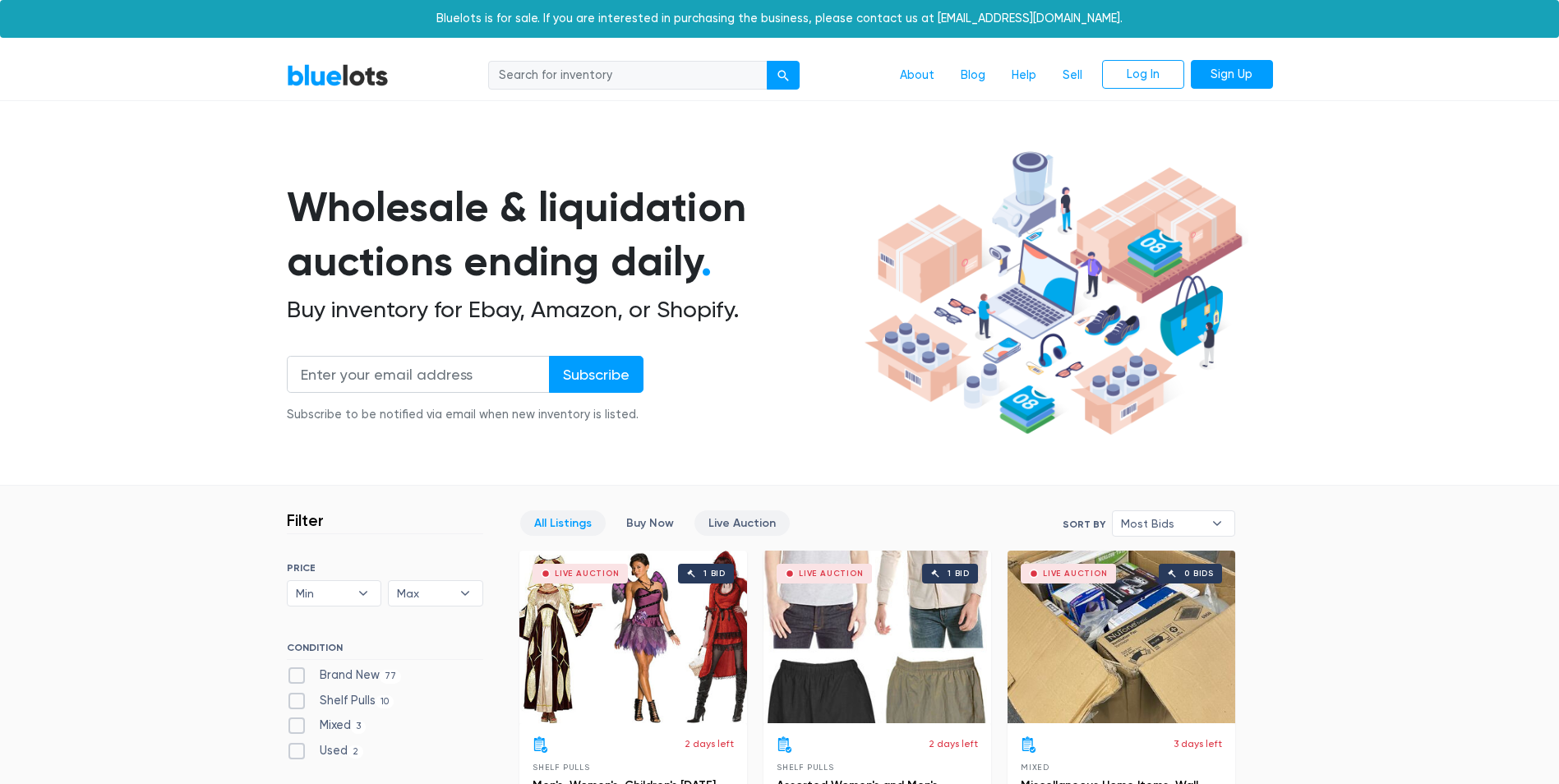
click at [751, 511] on link "Live Auction" at bounding box center [742, 522] width 95 height 25
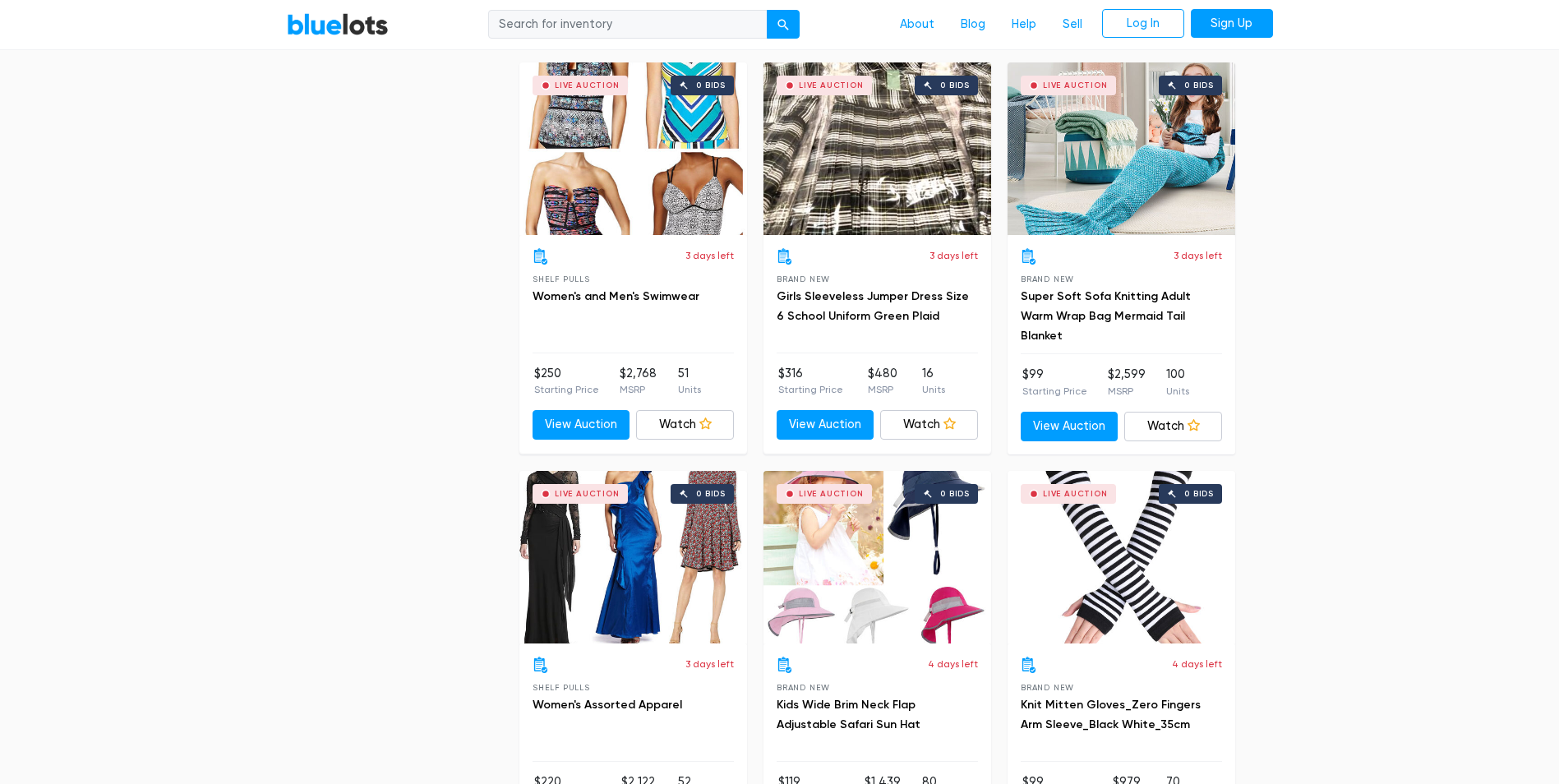
scroll to position [6242, 0]
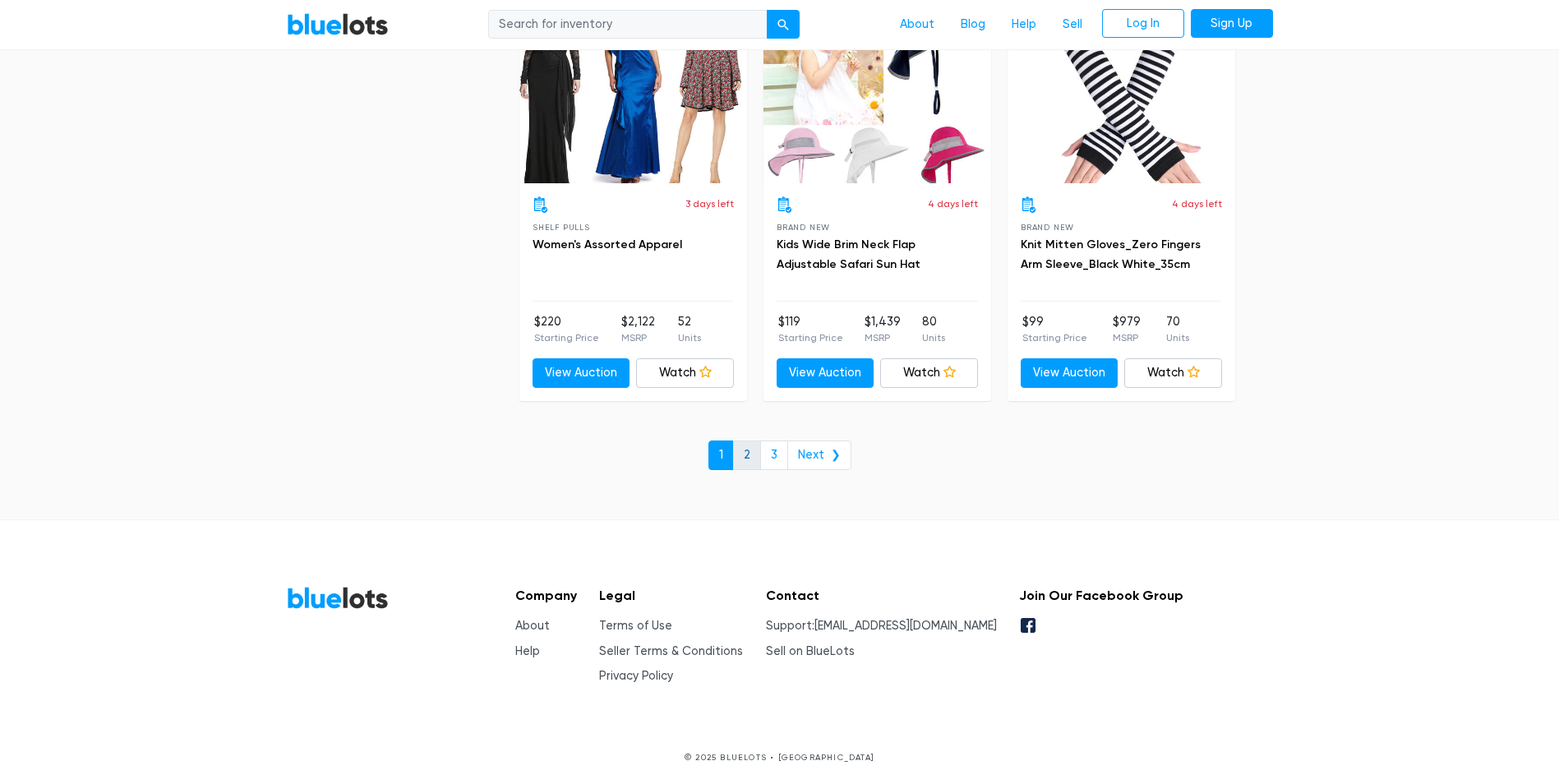
click at [760, 443] on link "2" at bounding box center [747, 455] width 28 height 30
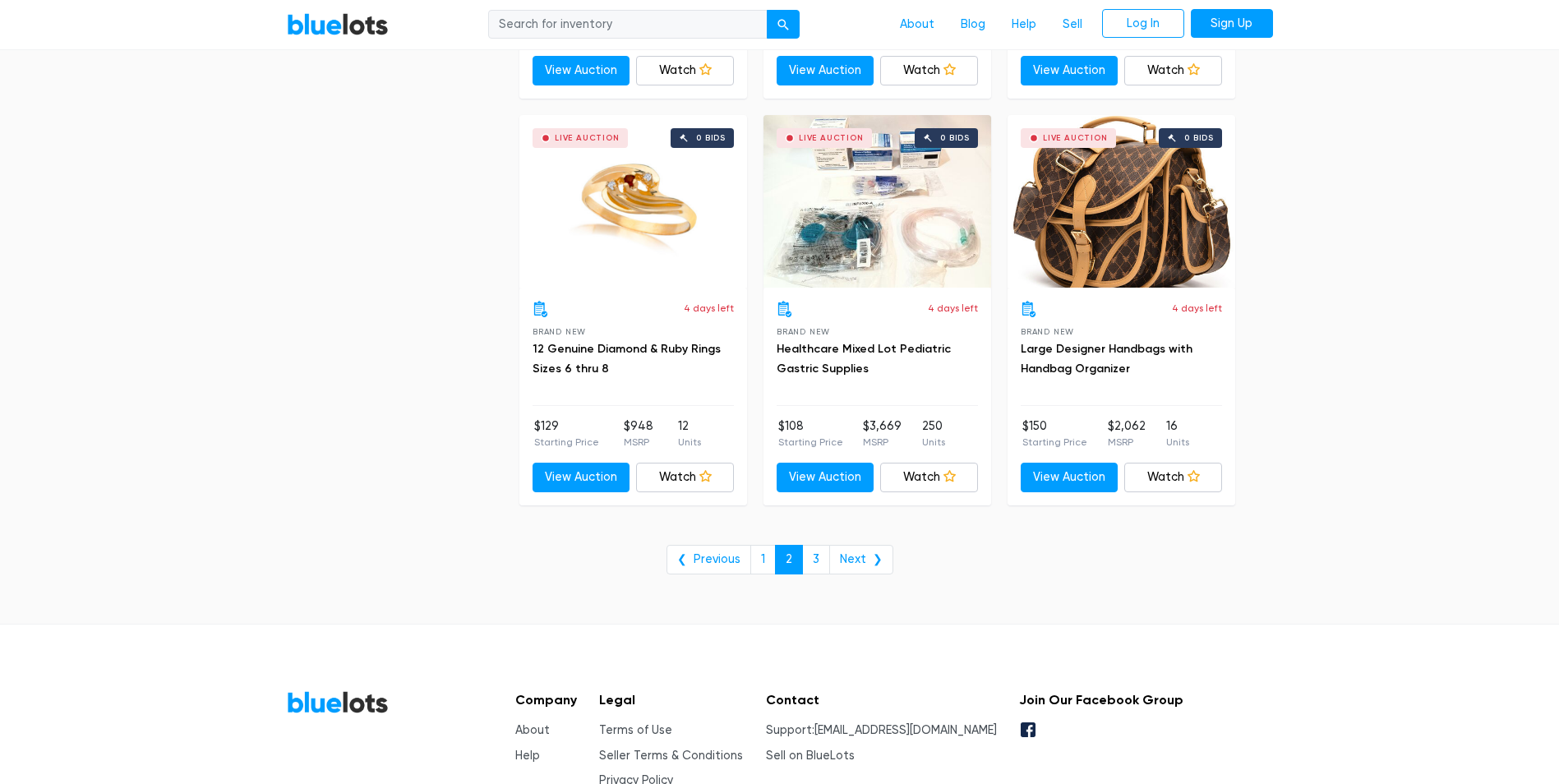
scroll to position [5751, 0]
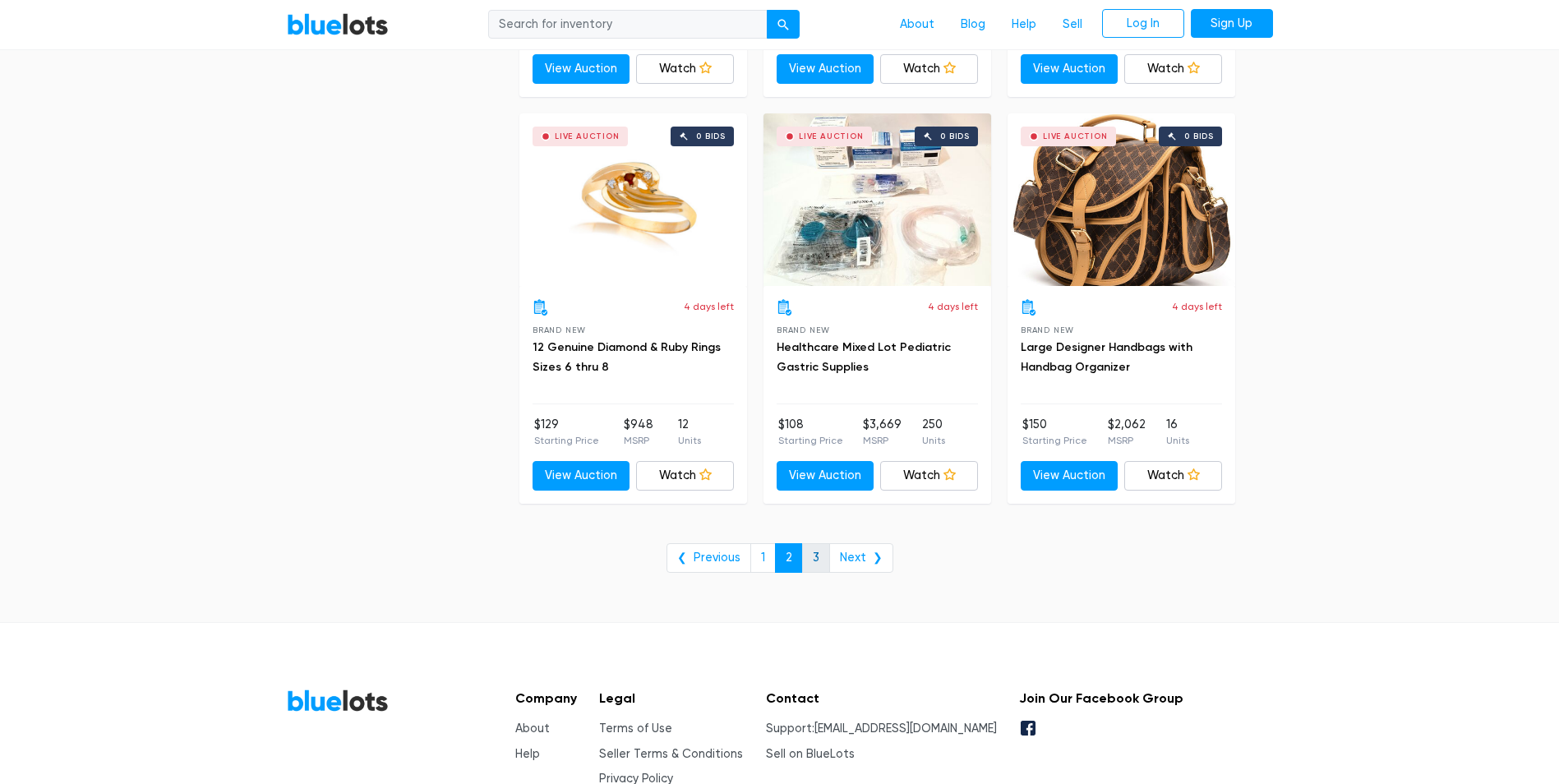
click at [807, 559] on link "3" at bounding box center [816, 558] width 28 height 30
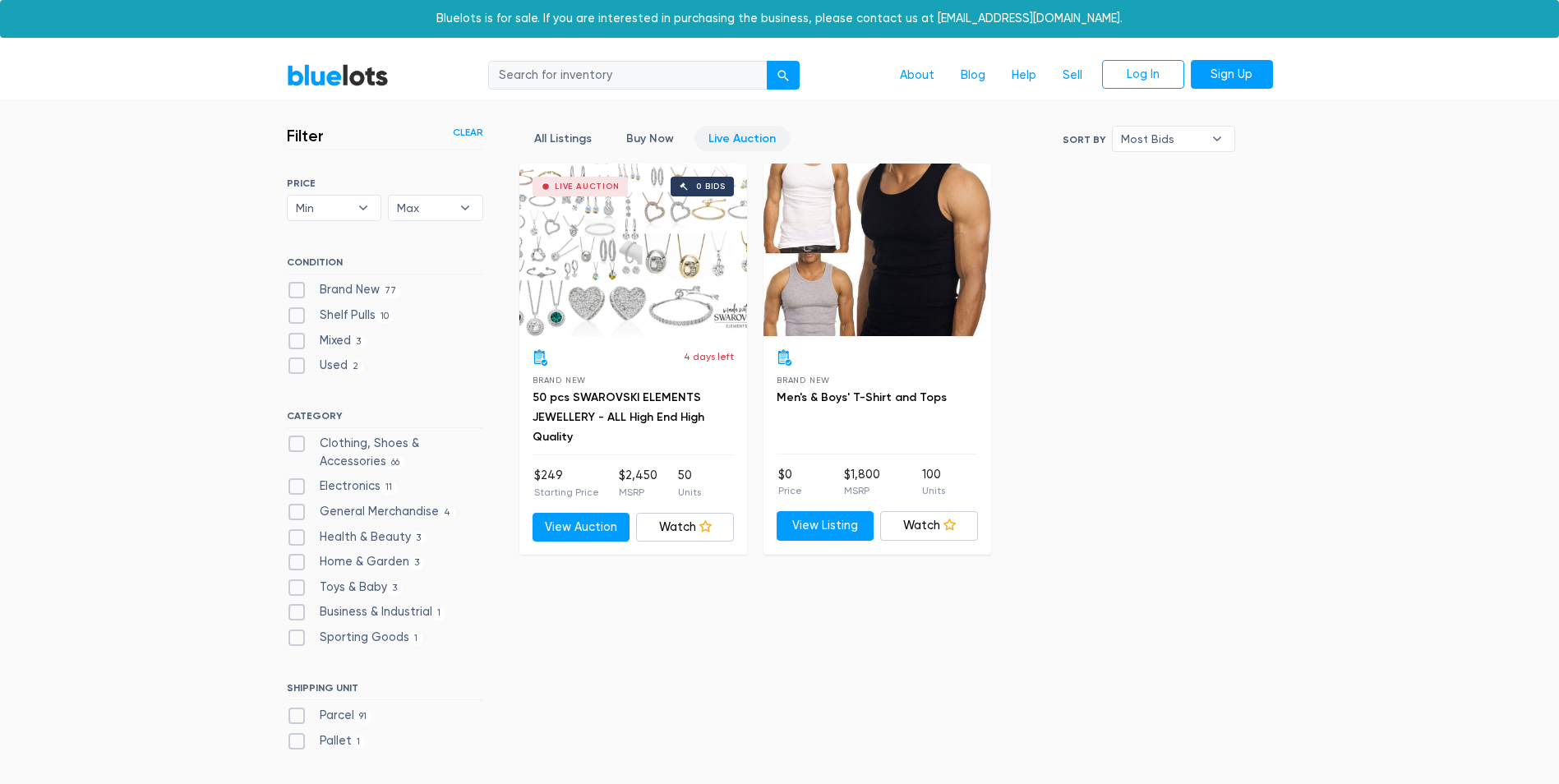
click at [329, 77] on link "BlueLots" at bounding box center [338, 76] width 102 height 24
